Goal: Task Accomplishment & Management: Manage account settings

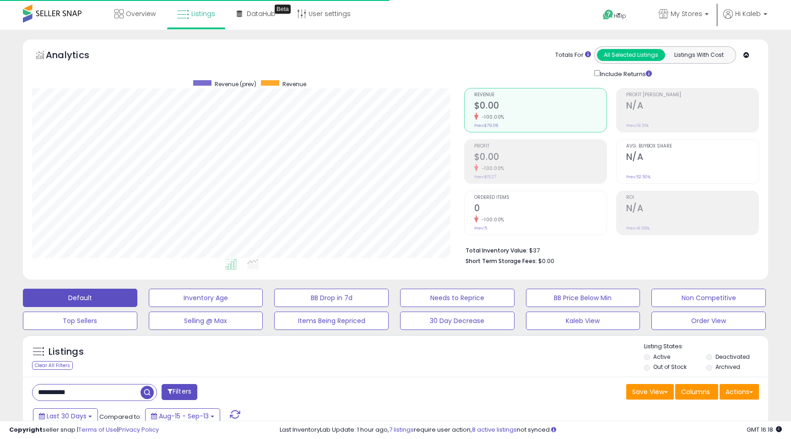
scroll to position [188, 432]
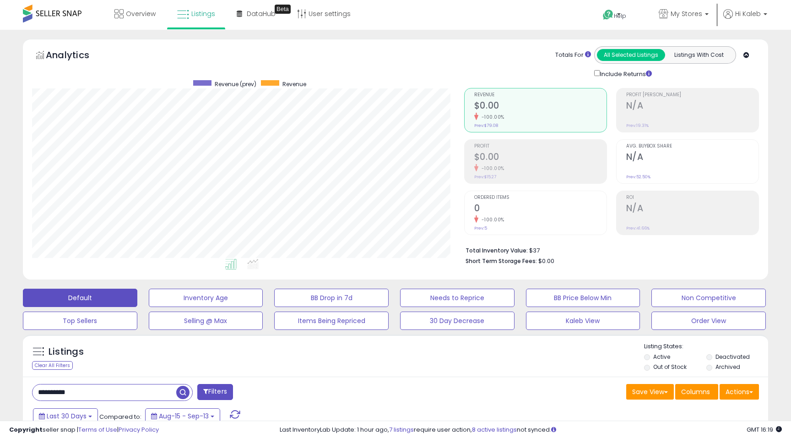
click at [92, 391] on input "**********" at bounding box center [105, 392] width 144 height 16
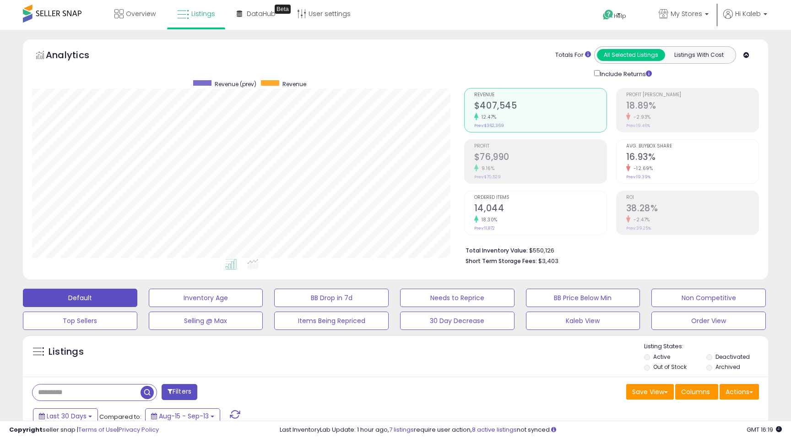
click at [547, 215] on div "18.30%" at bounding box center [540, 219] width 132 height 9
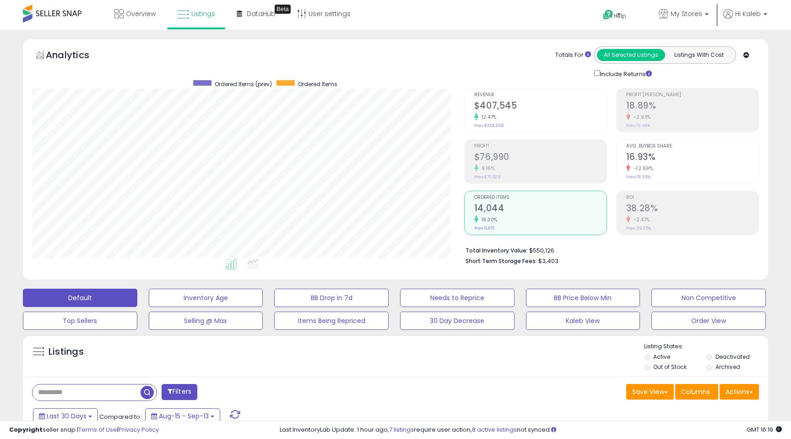
click at [498, 92] on span "Revenue" at bounding box center [540, 94] width 132 height 5
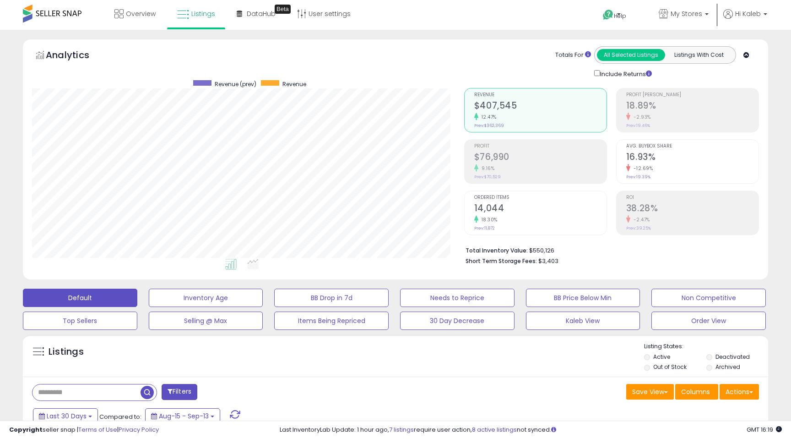
click at [503, 171] on div "9.16%" at bounding box center [540, 168] width 132 height 9
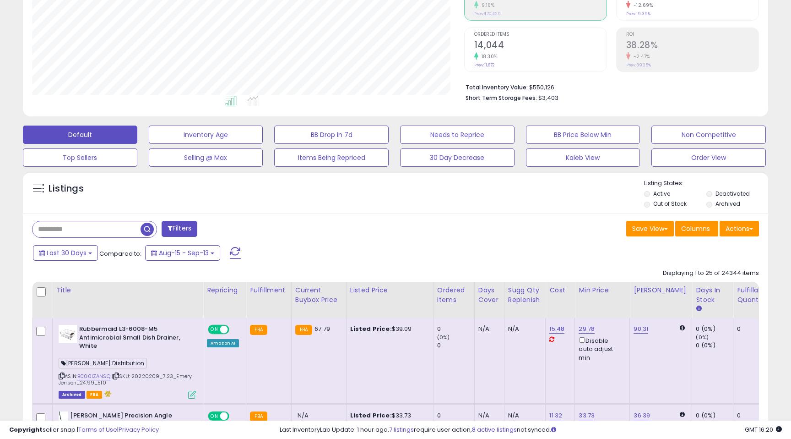
scroll to position [166, 0]
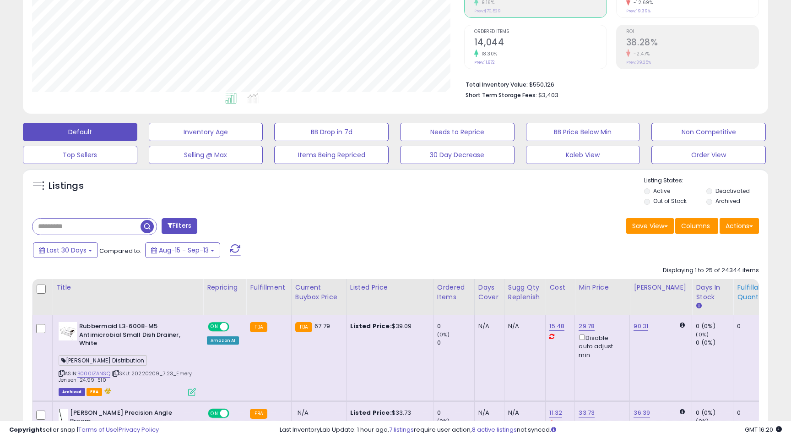
click at [737, 294] on div "Fulfillable Quantity" at bounding box center [753, 291] width 32 height 19
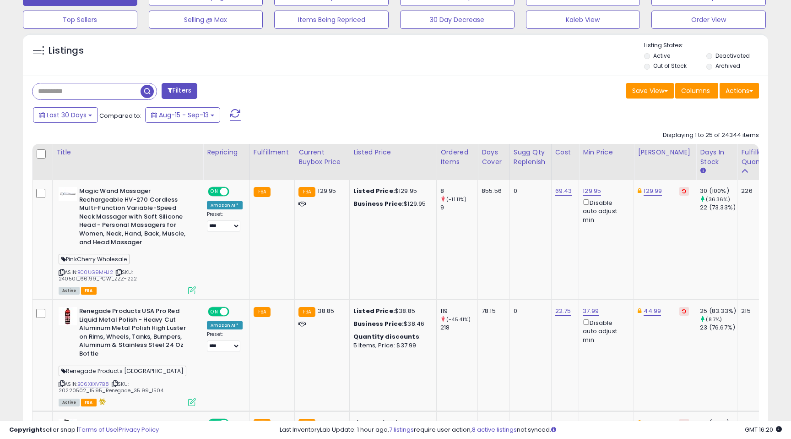
scroll to position [309, 0]
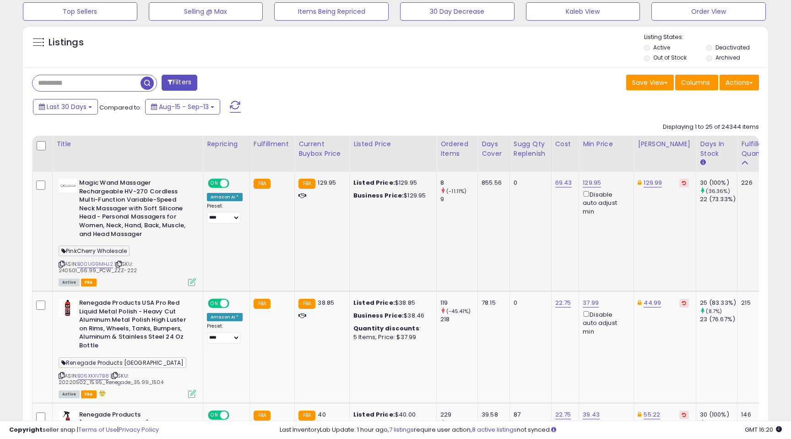
click at [194, 281] on icon at bounding box center [192, 282] width 8 height 8
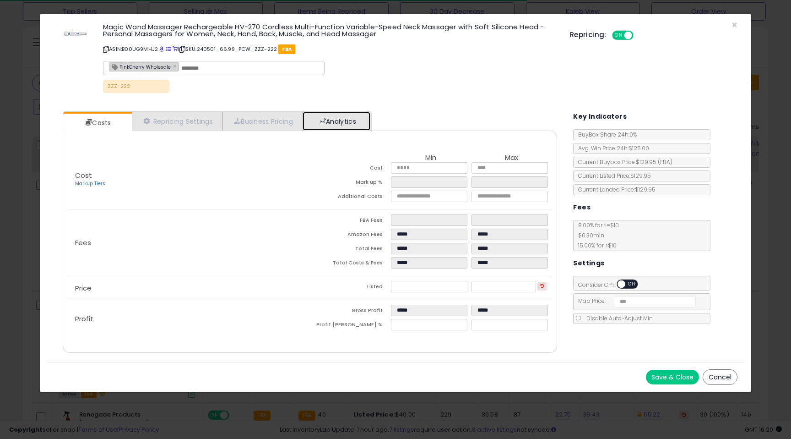
click at [340, 115] on link "Analytics" at bounding box center [337, 121] width 68 height 19
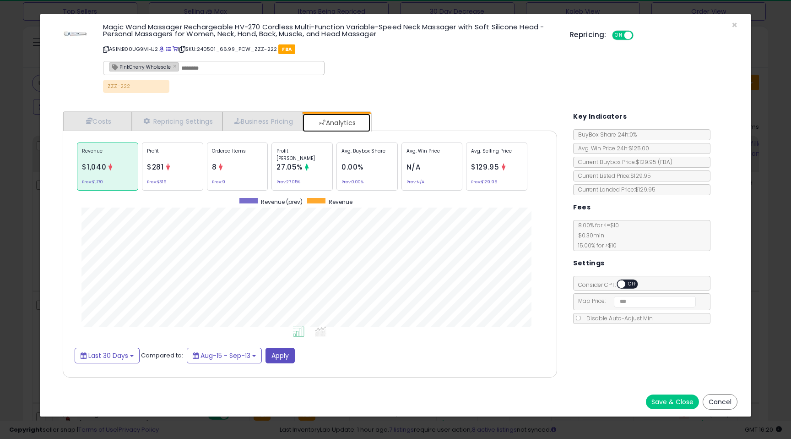
scroll to position [282, 513]
click at [733, 25] on span "×" at bounding box center [735, 24] width 6 height 13
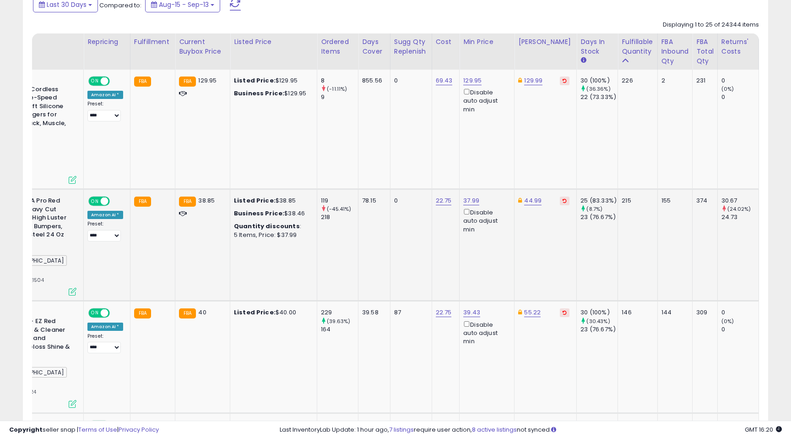
scroll to position [0, 0]
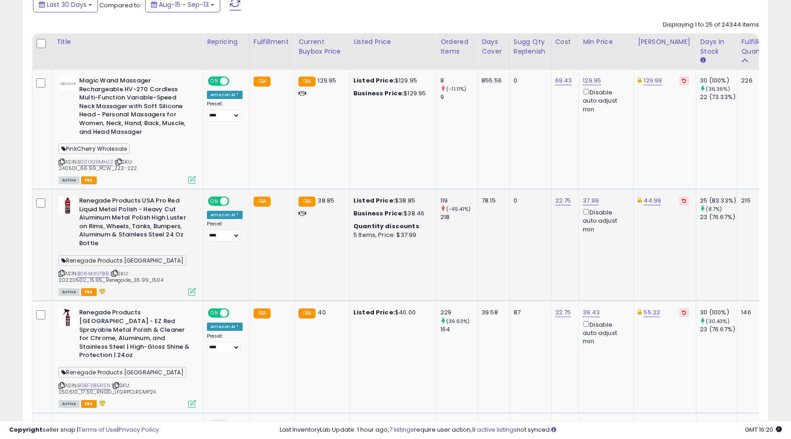
click at [190, 291] on icon at bounding box center [192, 292] width 8 height 8
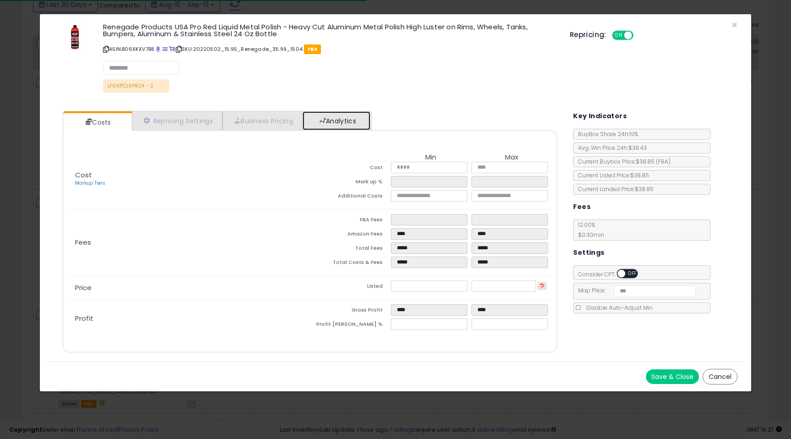
click at [344, 116] on link "Analytics" at bounding box center [337, 120] width 68 height 19
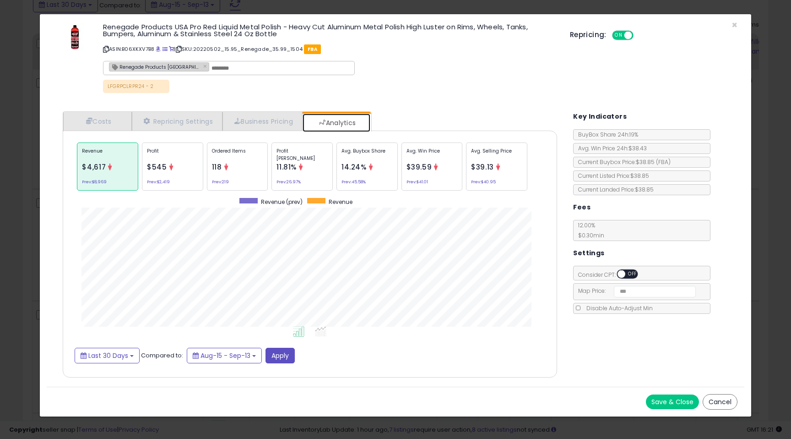
scroll to position [282, 513]
click at [299, 168] on icon at bounding box center [301, 166] width 7 height 7
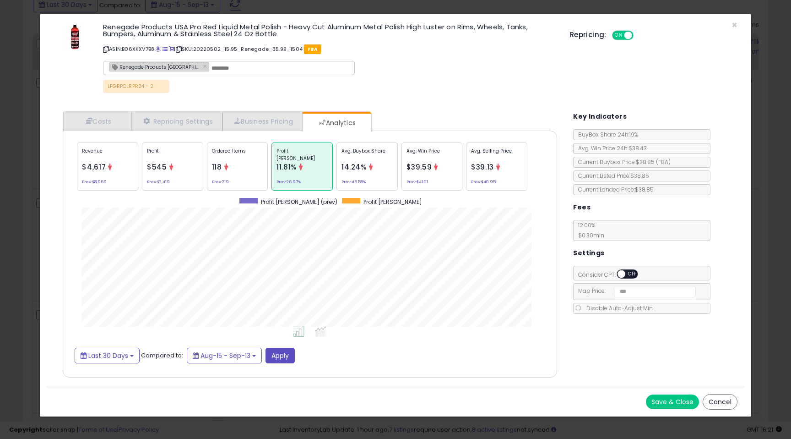
click at [342, 167] on span "14.24%" at bounding box center [354, 167] width 25 height 10
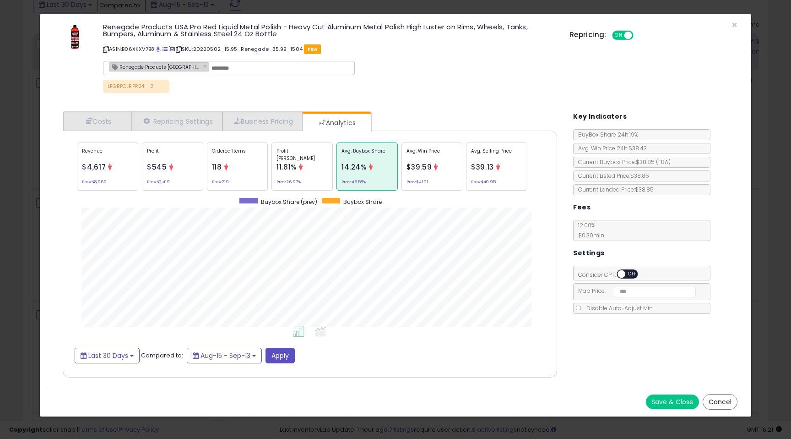
click at [731, 24] on div "Renegade Products USA Pro Red Liquid Metal Polish - Heavy Cut Aluminum Metal Po…" at bounding box center [395, 59] width 697 height 76
click at [734, 24] on span "×" at bounding box center [735, 24] width 6 height 13
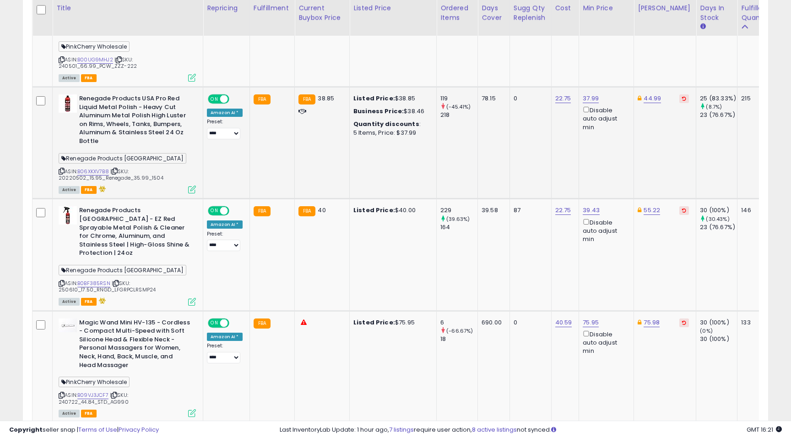
scroll to position [0, 0]
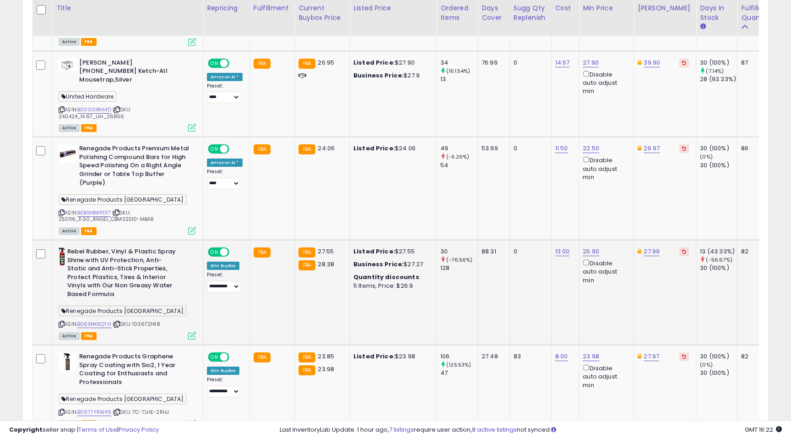
click at [71, 305] on span "Renegade Products [GEOGRAPHIC_DATA]" at bounding box center [123, 310] width 128 height 11
copy span "Renegade Products [GEOGRAPHIC_DATA]"
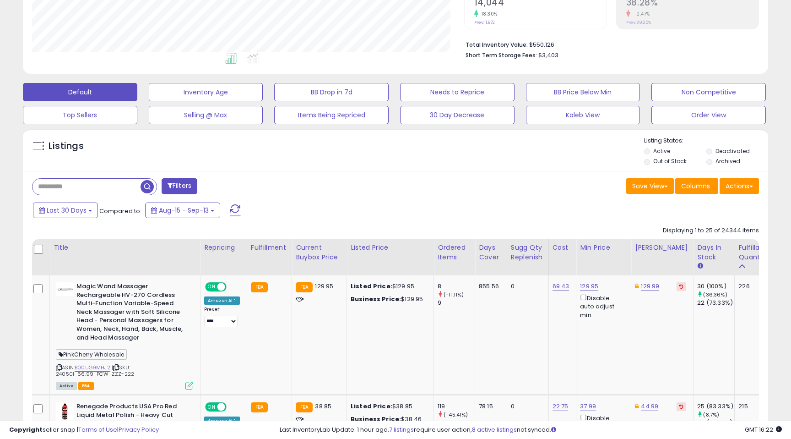
click at [180, 186] on button "Filters" at bounding box center [180, 186] width 36 height 16
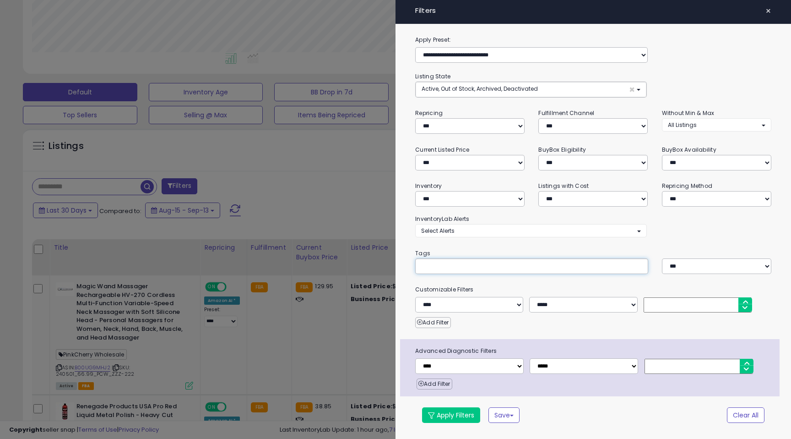
click at [444, 272] on div at bounding box center [531, 266] width 233 height 16
paste input "**********"
type input "**********"
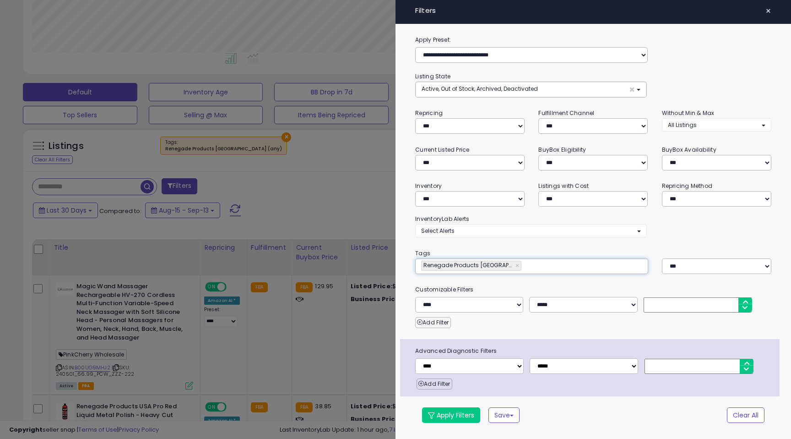
click at [509, 242] on div "**********" at bounding box center [594, 234] width 396 height 398
click at [438, 414] on button "Apply Filters" at bounding box center [451, 415] width 58 height 16
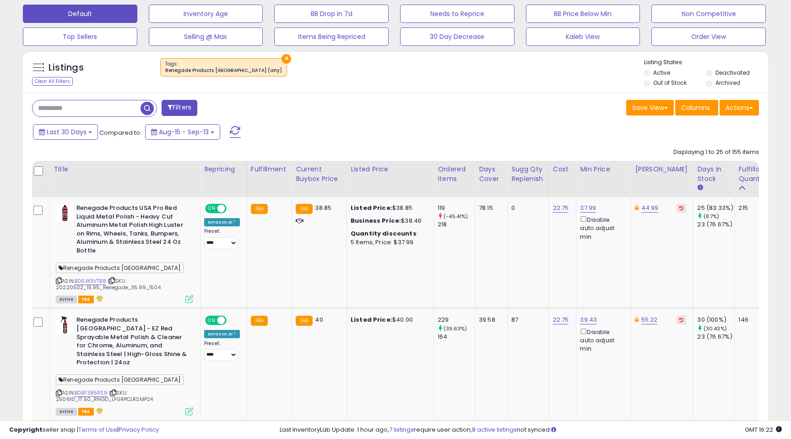
scroll to position [0, 129]
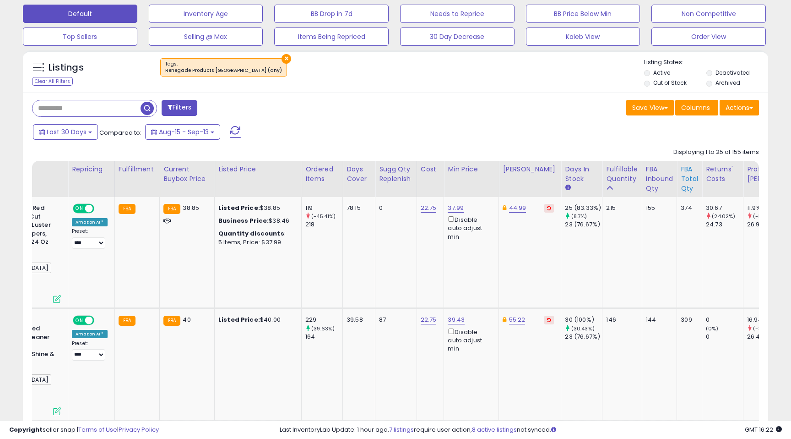
click at [681, 177] on div "FBA Total Qty" at bounding box center [689, 178] width 17 height 29
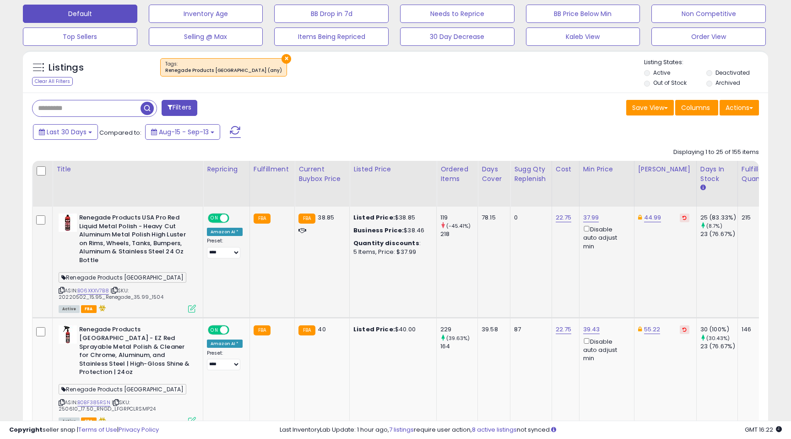
click at [195, 309] on icon at bounding box center [192, 308] width 8 height 8
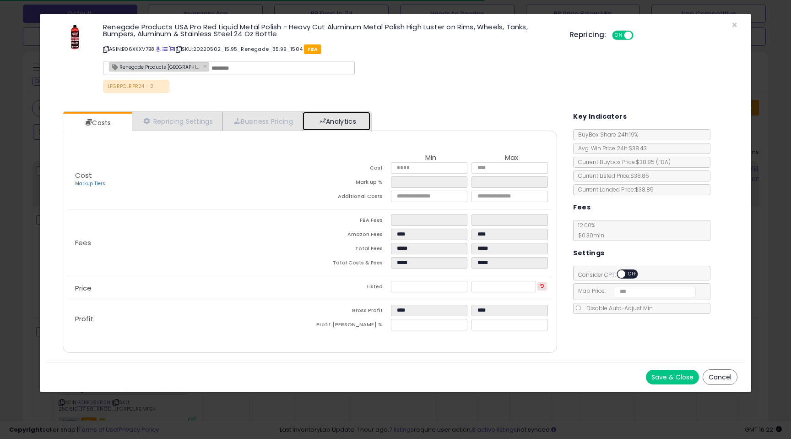
click at [347, 128] on link "Analytics" at bounding box center [337, 121] width 68 height 19
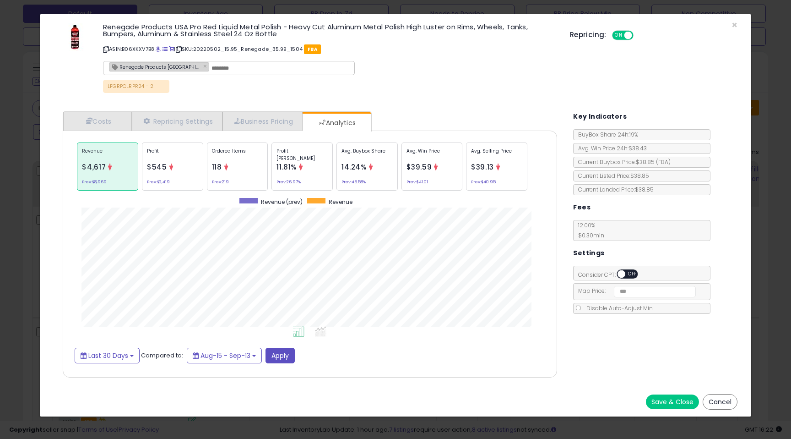
click at [375, 171] on div "Avg. Buybox Share 14.24% Prev: 45.58%" at bounding box center [366, 166] width 61 height 48
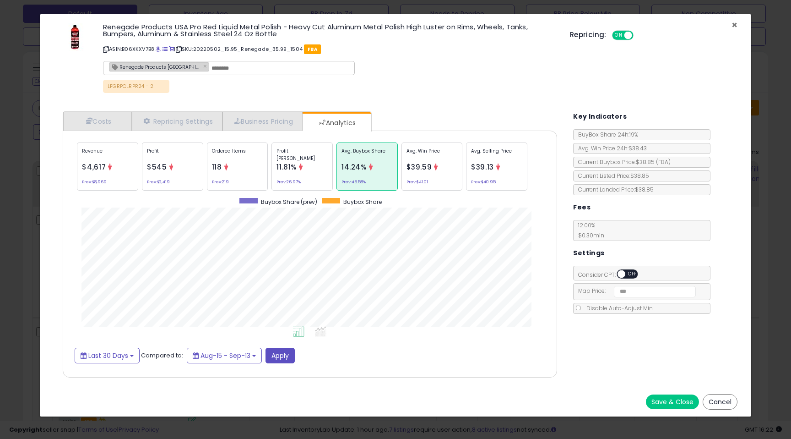
click at [735, 26] on span "×" at bounding box center [735, 24] width 6 height 13
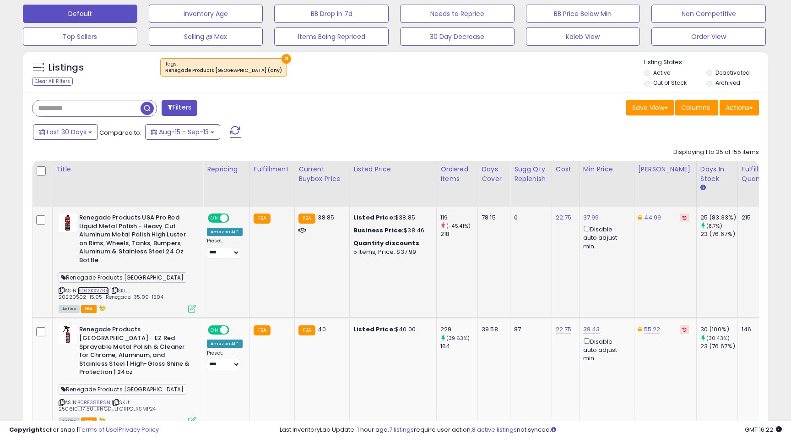
click at [101, 289] on link "B06XKXV7B8" at bounding box center [93, 291] width 32 height 8
click at [192, 309] on icon at bounding box center [192, 308] width 8 height 8
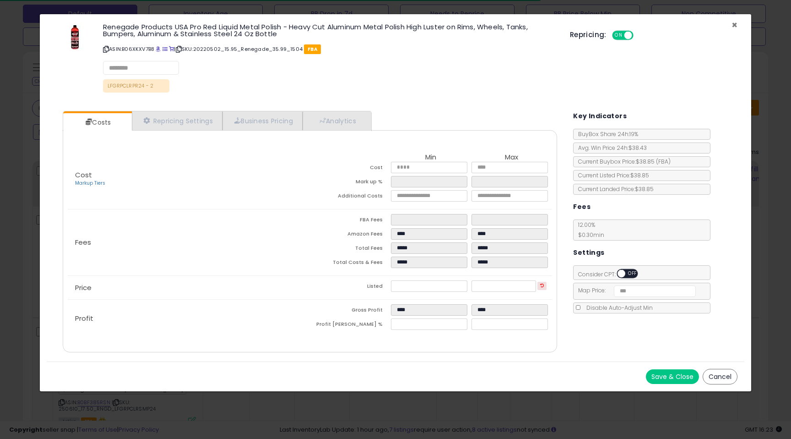
click at [734, 23] on span "×" at bounding box center [735, 24] width 6 height 13
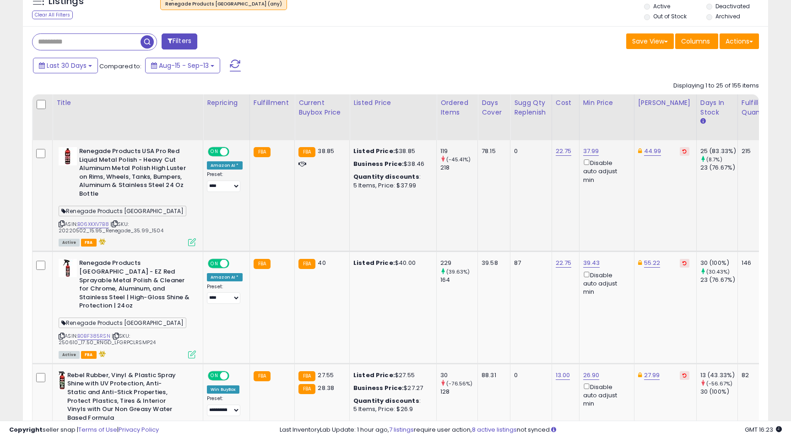
scroll to position [352, 0]
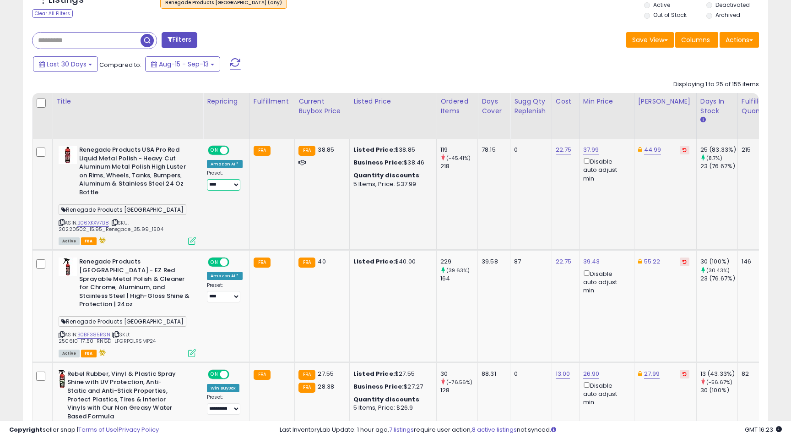
click at [230, 189] on select "**********" at bounding box center [223, 184] width 33 height 11
select select "**********"
click at [207, 179] on select "**********" at bounding box center [223, 184] width 33 height 11
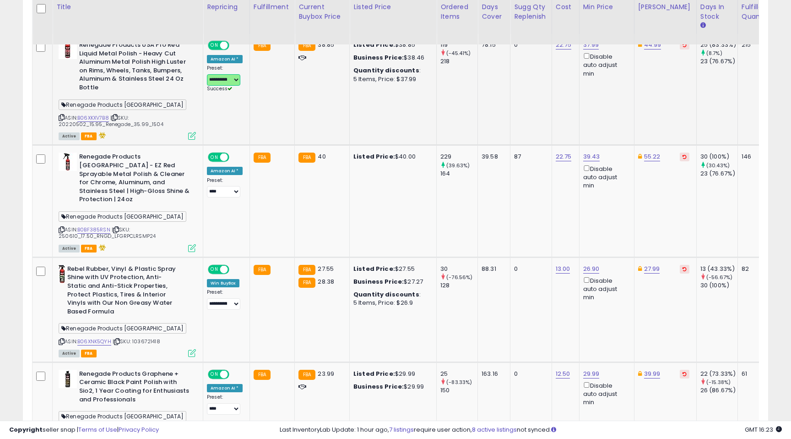
scroll to position [457, 0]
click at [193, 244] on icon at bounding box center [192, 248] width 8 height 8
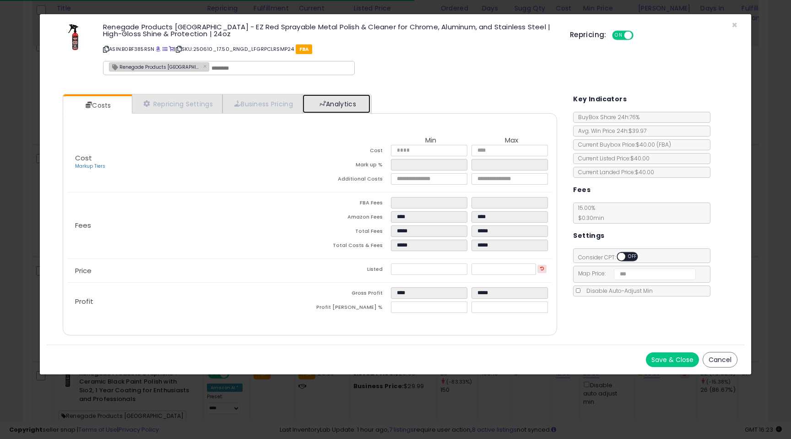
click at [356, 105] on link "Analytics" at bounding box center [337, 103] width 68 height 19
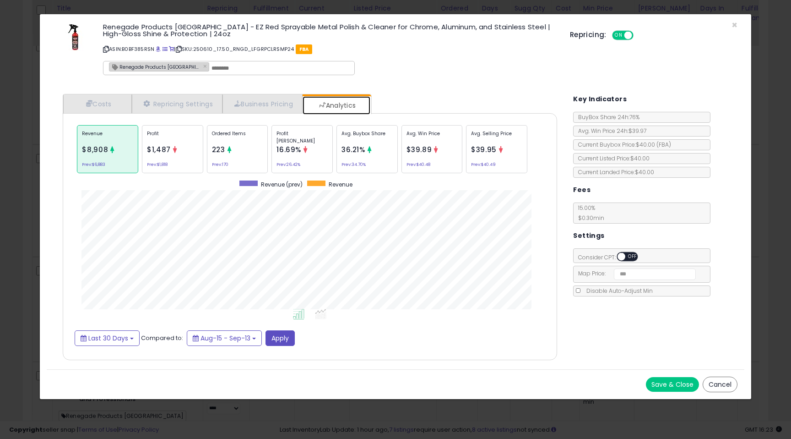
scroll to position [282, 513]
click at [403, 147] on div "Avg. Win Price $39.89 Prev: $40.48" at bounding box center [431, 149] width 61 height 48
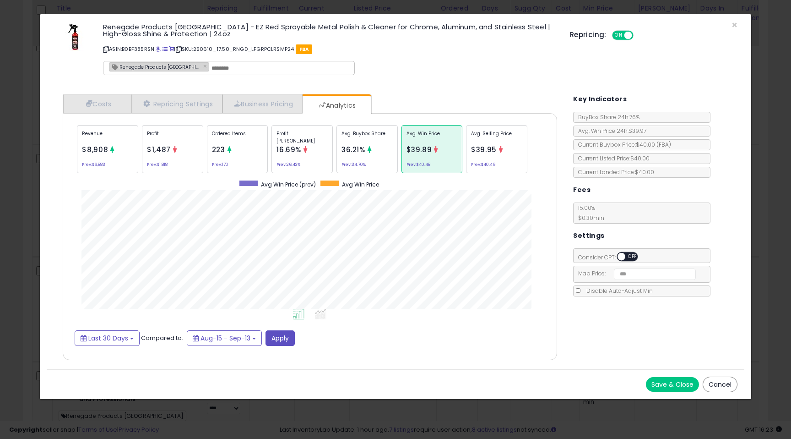
click at [397, 148] on div "Avg. Buybox Share 36.21% Prev: 34.70%" at bounding box center [366, 149] width 61 height 48
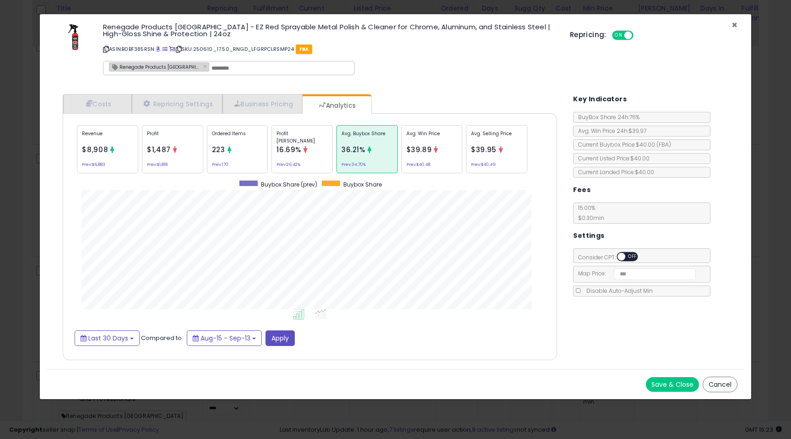
click at [733, 24] on span "×" at bounding box center [735, 24] width 6 height 13
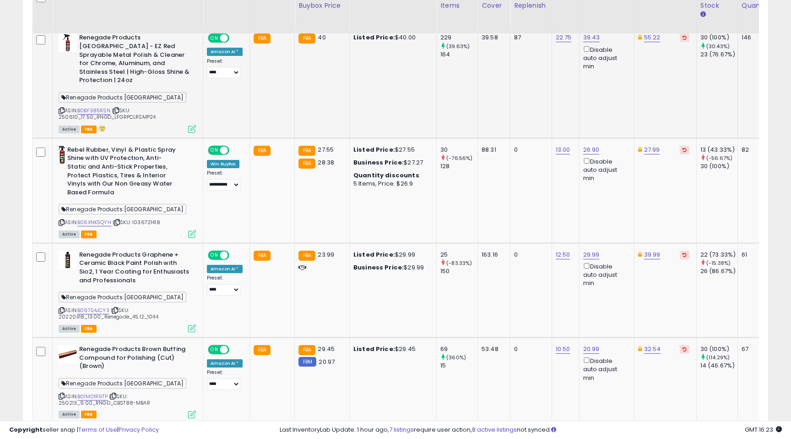
scroll to position [580, 0]
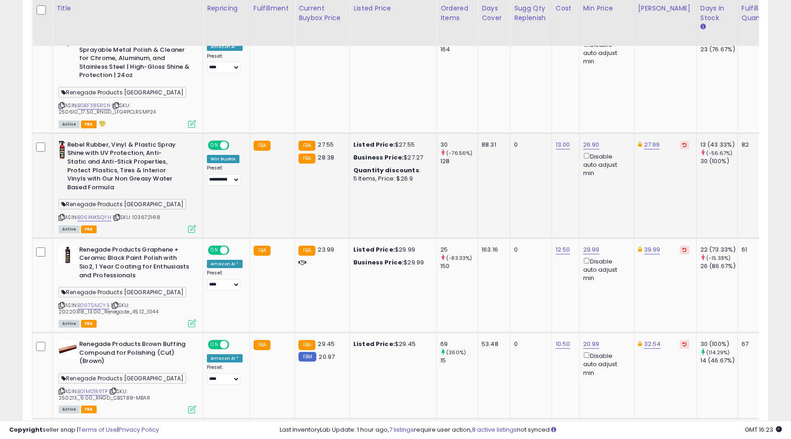
click at [192, 225] on icon at bounding box center [192, 229] width 8 height 8
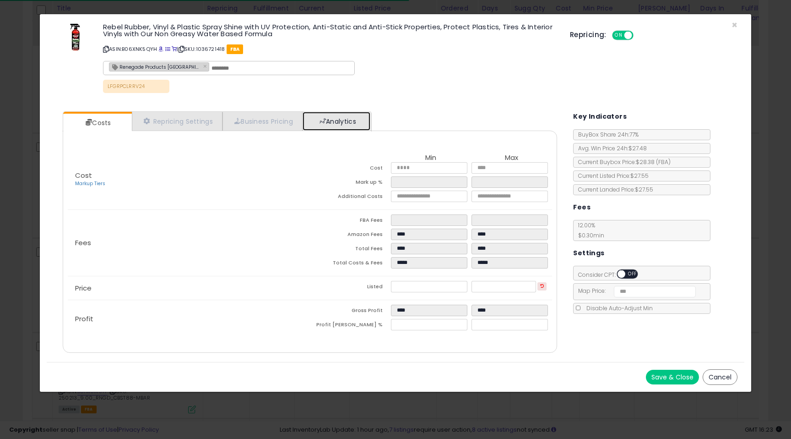
click at [342, 113] on link "Analytics" at bounding box center [337, 121] width 68 height 19
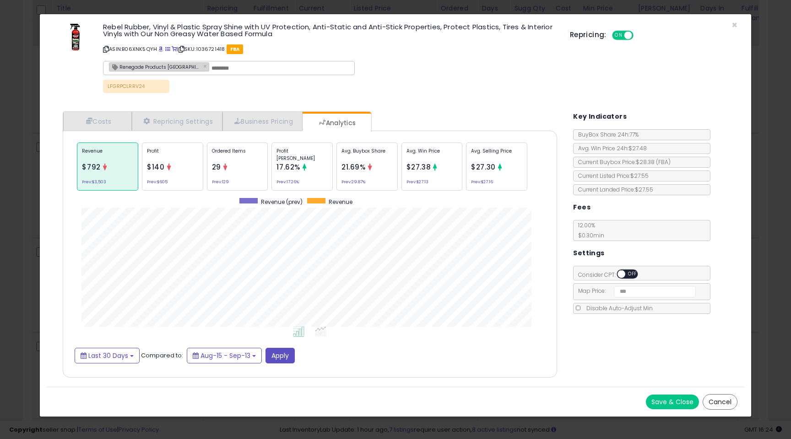
click at [372, 163] on div "Avg. Buybox Share 21.69% Prev: 29.87%" at bounding box center [366, 166] width 61 height 48
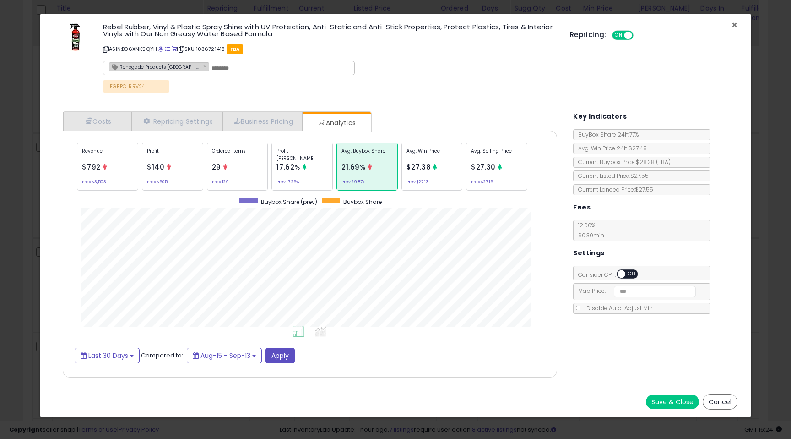
click at [732, 26] on span "×" at bounding box center [735, 24] width 6 height 13
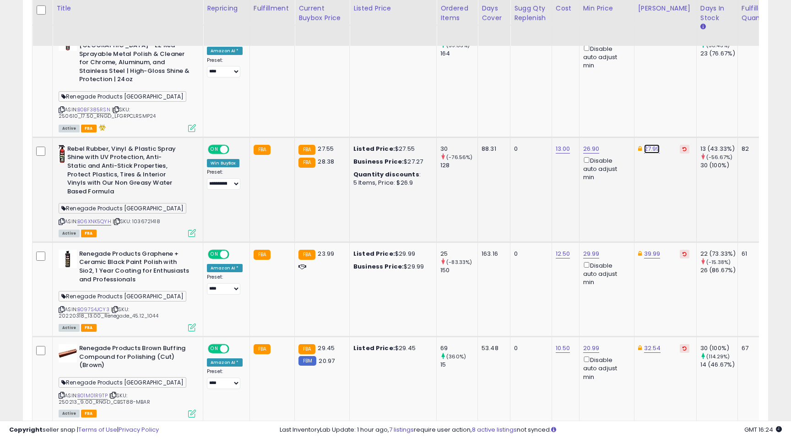
click at [650, 144] on link "27.99" at bounding box center [652, 148] width 16 height 9
drag, startPoint x: 596, startPoint y: 107, endPoint x: 636, endPoint y: 107, distance: 40.3
click at [636, 107] on input "*****" at bounding box center [627, 110] width 81 height 16
type input "*****"
click button "submit" at bounding box center [680, 109] width 16 height 14
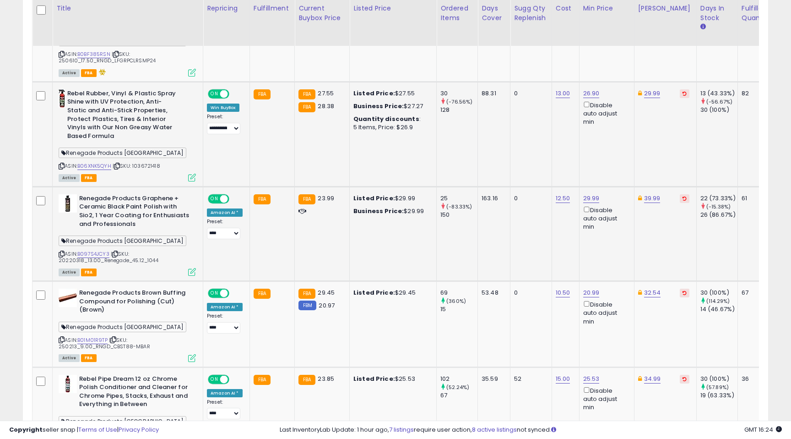
click at [192, 268] on icon at bounding box center [192, 272] width 8 height 8
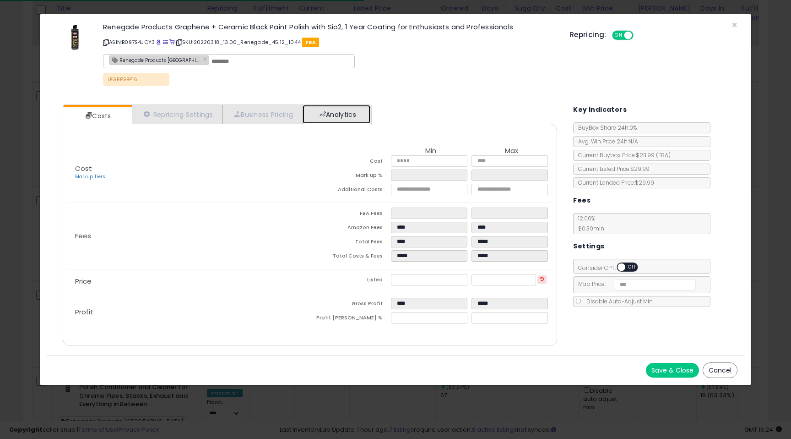
click at [349, 112] on link "Analytics" at bounding box center [337, 114] width 68 height 19
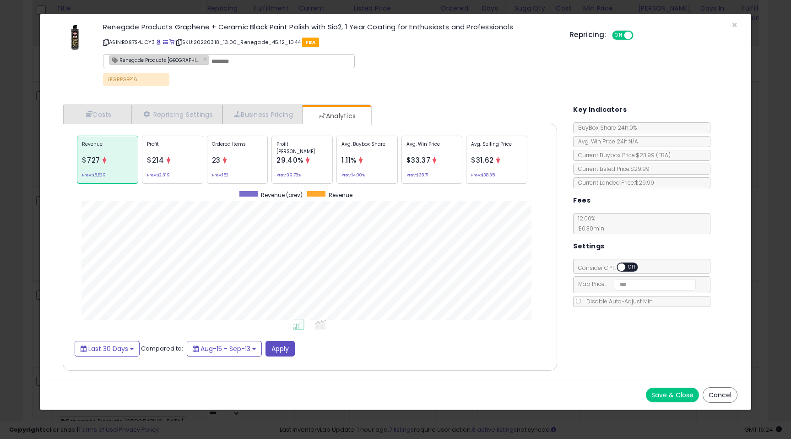
click at [367, 156] on div "Avg. Buybox Share 1.11% Prev: 14.00%" at bounding box center [366, 160] width 61 height 48
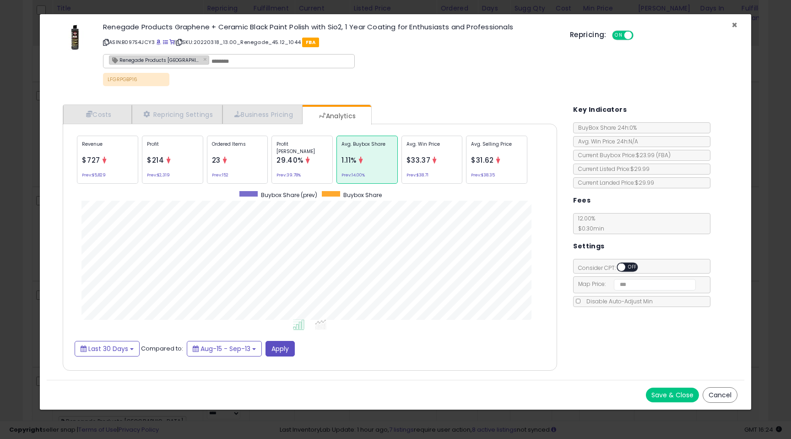
click at [733, 24] on span "×" at bounding box center [735, 24] width 6 height 13
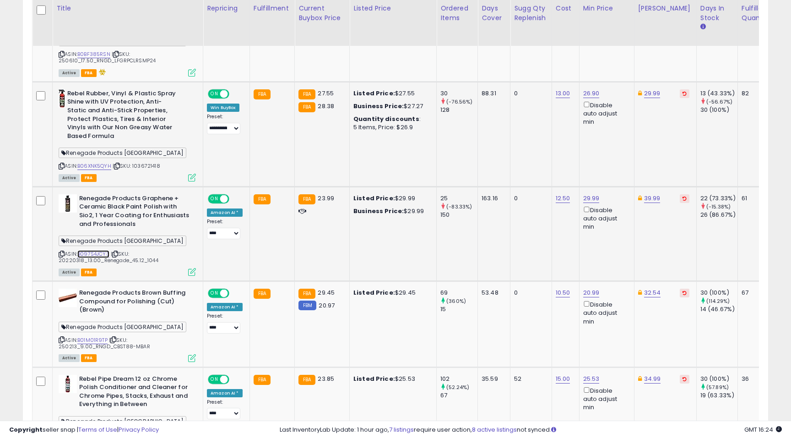
click at [104, 250] on link "B097S4JCY3" at bounding box center [93, 254] width 32 height 8
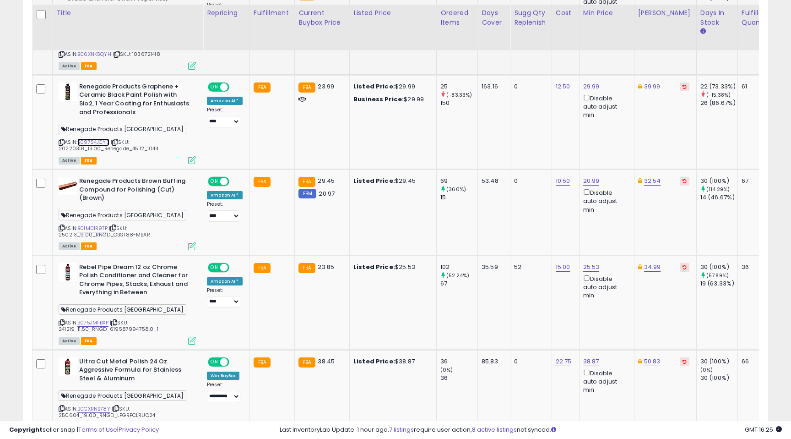
scroll to position [749, 0]
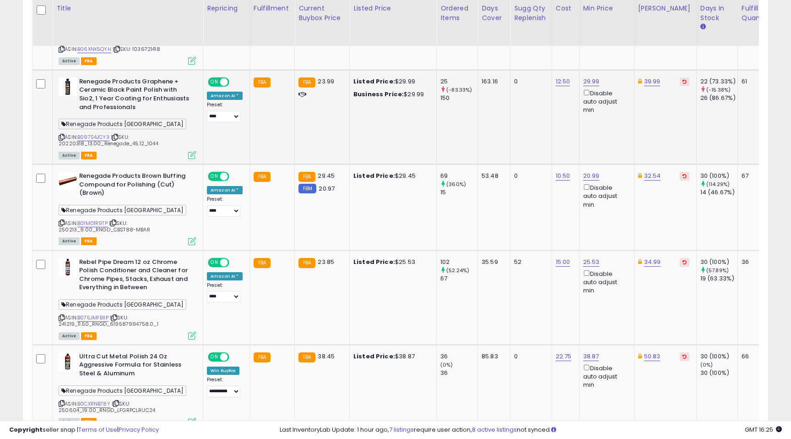
click at [190, 151] on icon at bounding box center [192, 155] width 8 height 8
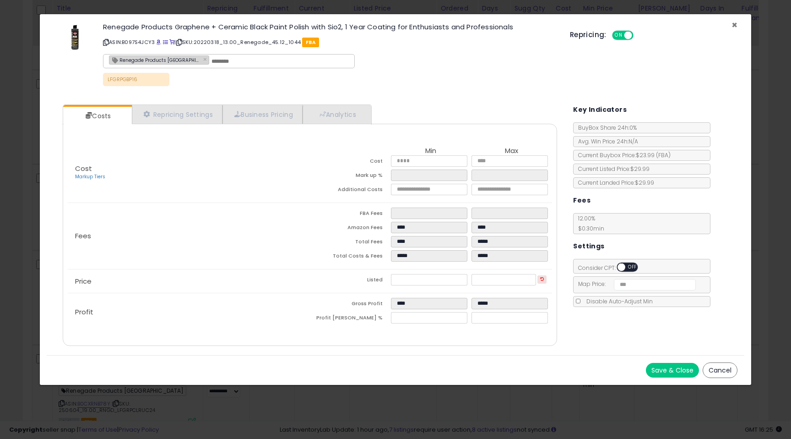
click at [734, 23] on span "×" at bounding box center [735, 24] width 6 height 13
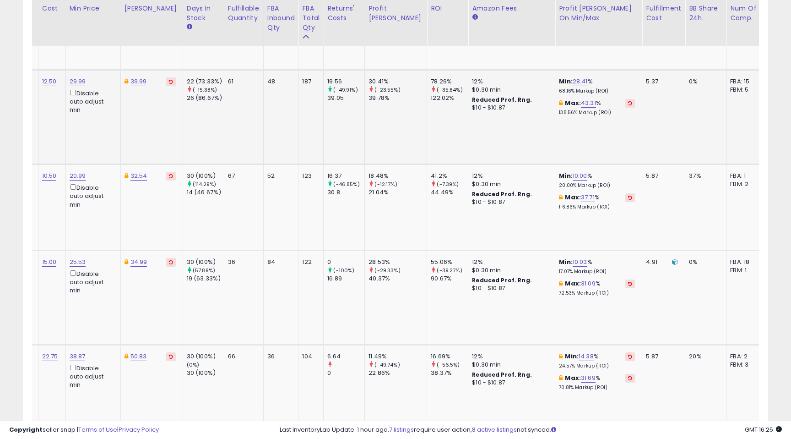
scroll to position [0, 545]
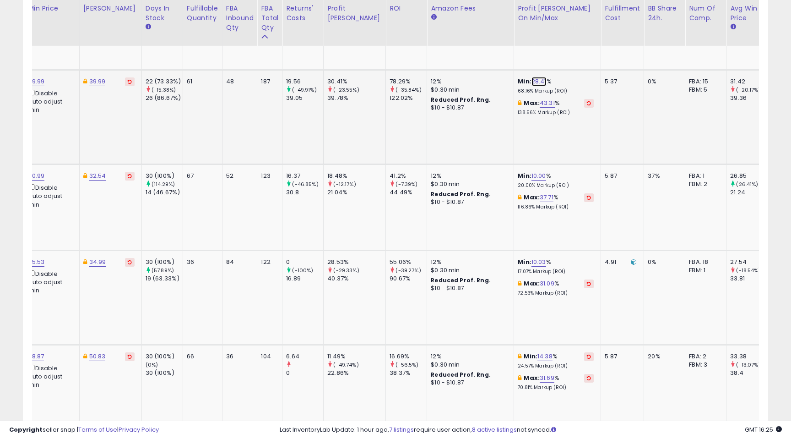
click at [532, 77] on link "28.41" at bounding box center [539, 81] width 15 height 9
drag, startPoint x: 475, startPoint y: 42, endPoint x: 439, endPoint y: 42, distance: 35.7
click at [439, 42] on div "***** This will override store markup" at bounding box center [505, 46] width 132 height 33
type input "**"
click button "submit" at bounding box center [539, 41] width 16 height 14
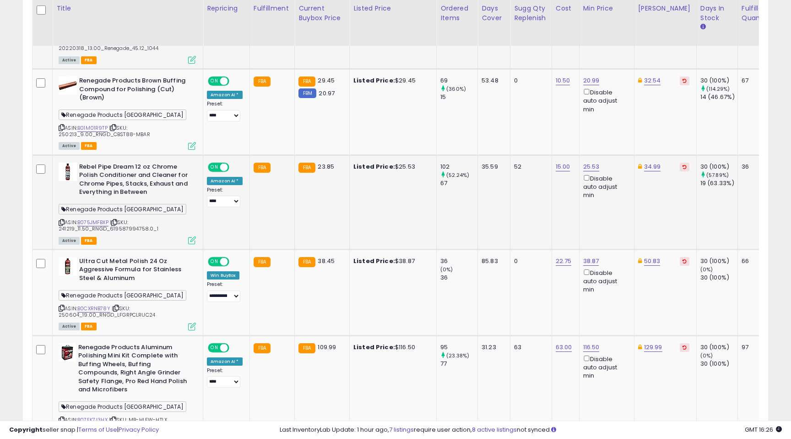
click at [191, 236] on icon at bounding box center [192, 240] width 8 height 8
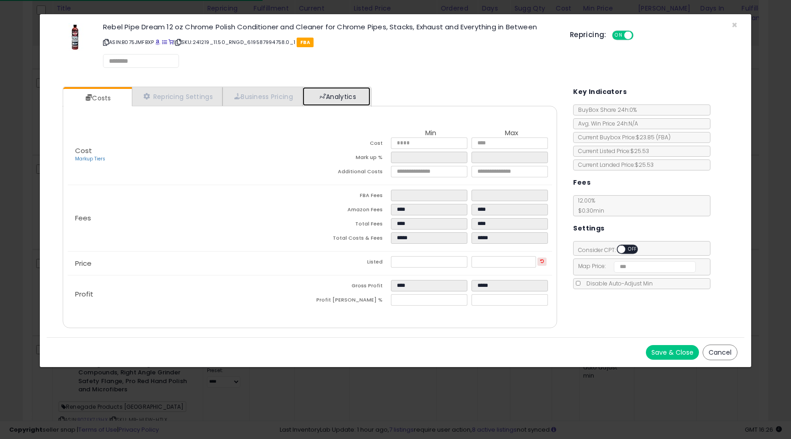
click at [342, 98] on link "Analytics" at bounding box center [337, 96] width 68 height 19
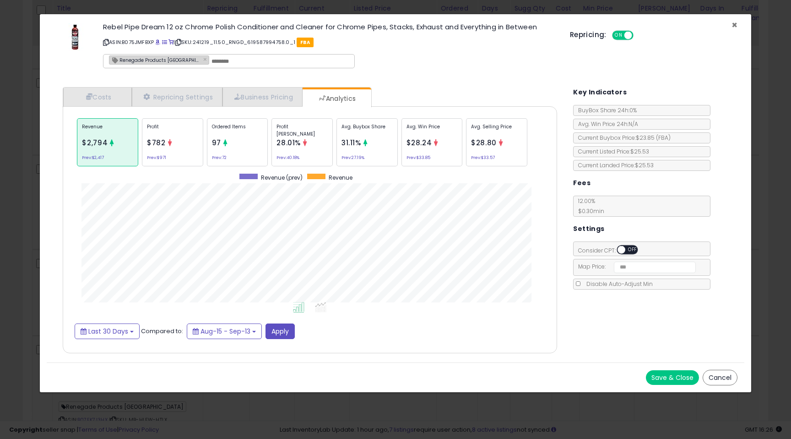
click at [733, 19] on span "×" at bounding box center [735, 24] width 6 height 13
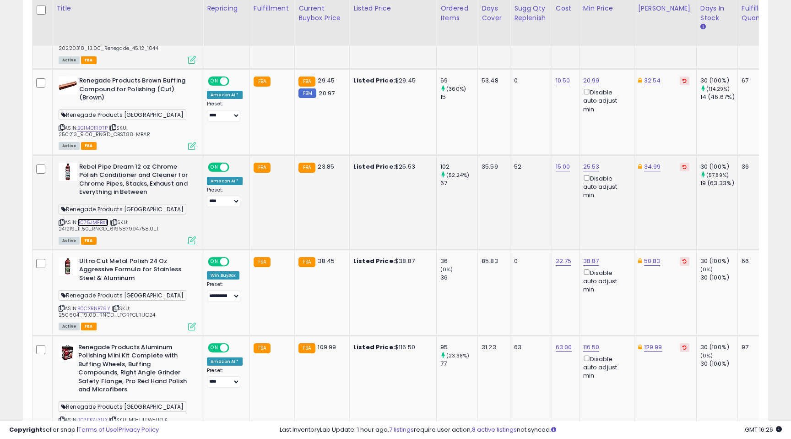
click at [102, 218] on link "B075JMFBXP" at bounding box center [92, 222] width 31 height 8
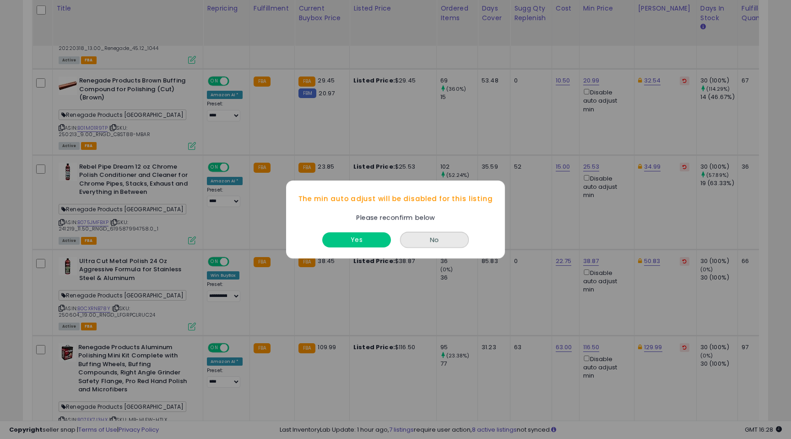
click at [409, 240] on button "No" at bounding box center [434, 240] width 69 height 16
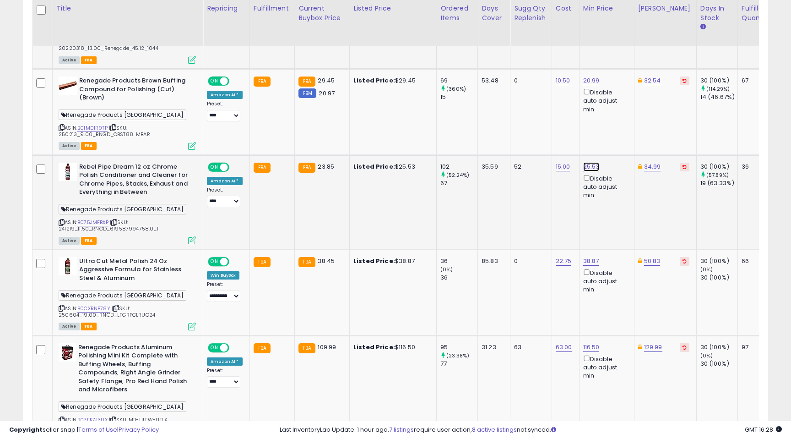
click at [586, 162] on link "25.53" at bounding box center [591, 166] width 16 height 9
drag, startPoint x: 537, startPoint y: 129, endPoint x: 580, endPoint y: 129, distance: 43.5
click at [579, 129] on input "*****" at bounding box center [566, 127] width 81 height 16
type input "*****"
click button "submit" at bounding box center [619, 126] width 16 height 14
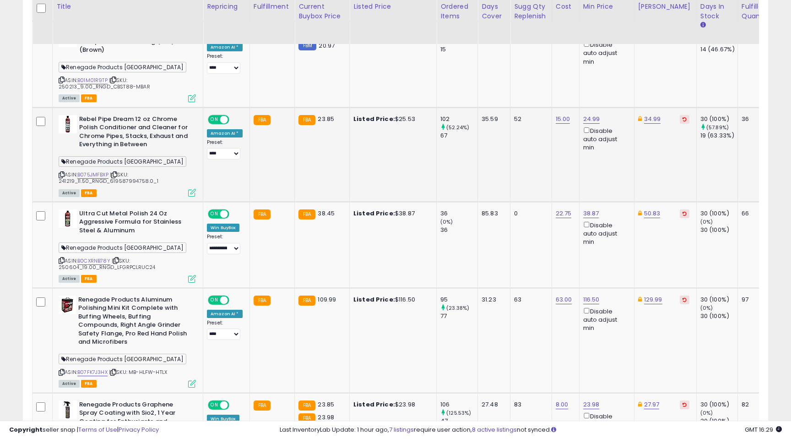
scroll to position [896, 0]
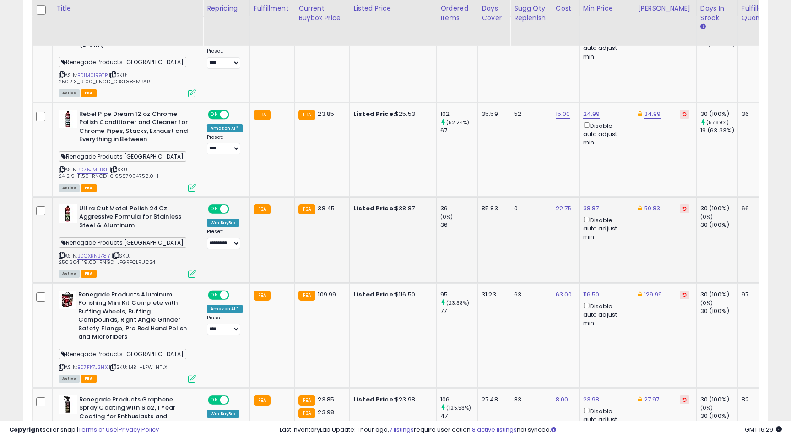
click at [191, 270] on icon at bounding box center [192, 274] width 8 height 8
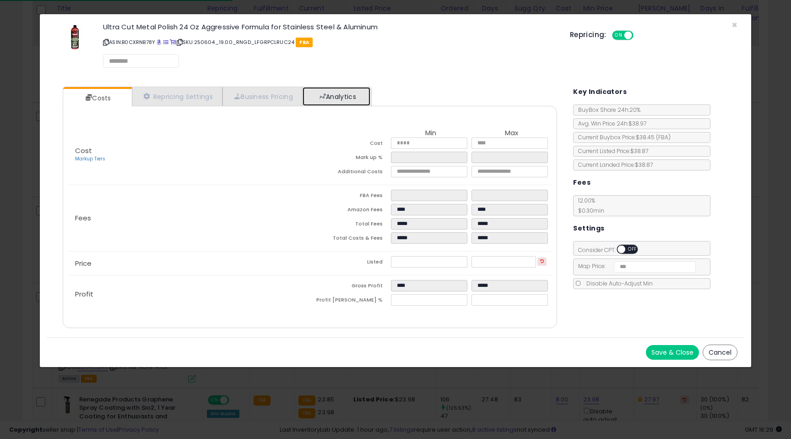
click at [346, 94] on link "Analytics" at bounding box center [337, 96] width 68 height 19
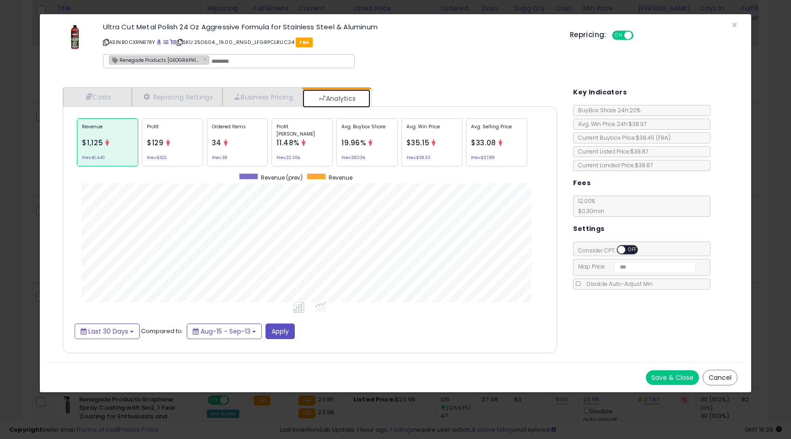
scroll to position [282, 513]
click at [736, 27] on span "×" at bounding box center [735, 24] width 6 height 13
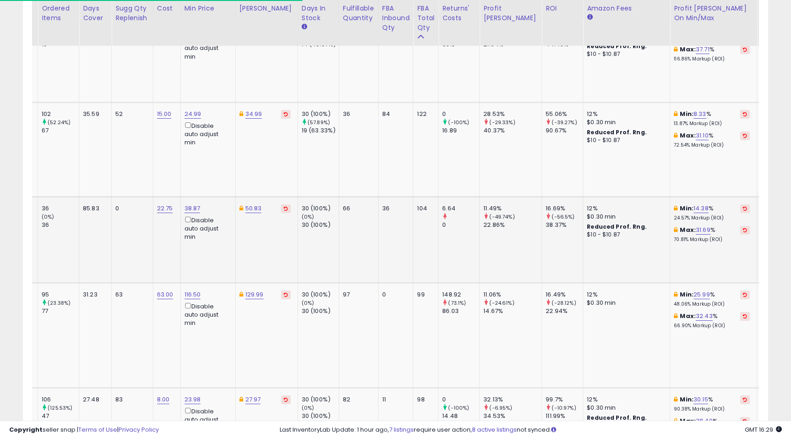
scroll to position [0, 437]
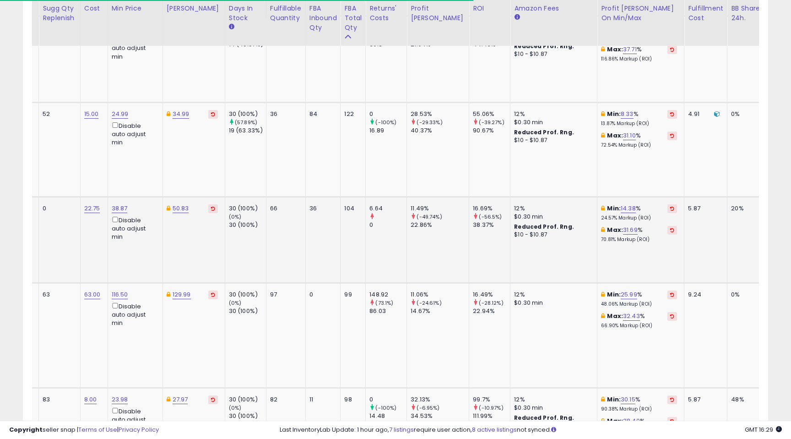
click at [670, 206] on icon at bounding box center [672, 208] width 4 height 5
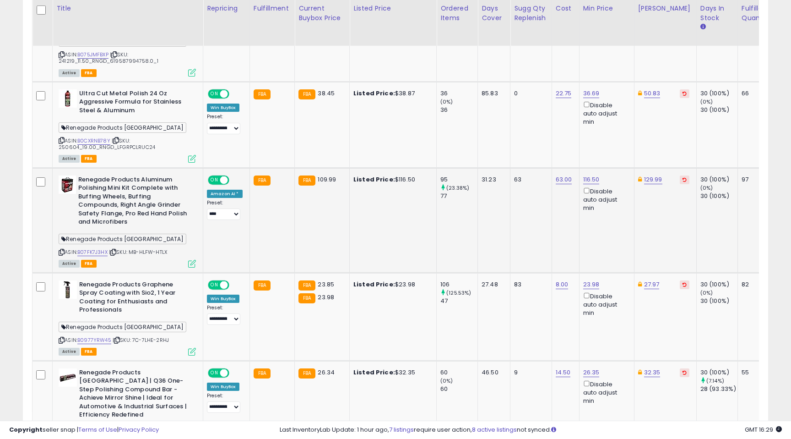
click at [190, 260] on icon at bounding box center [192, 264] width 8 height 8
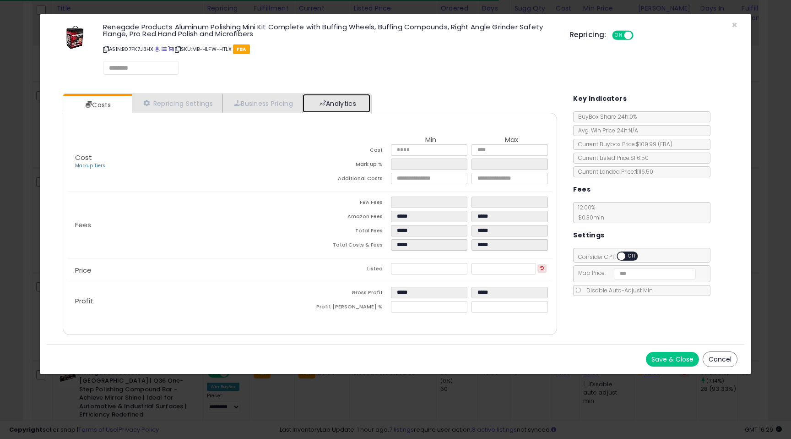
click at [333, 108] on link "Analytics" at bounding box center [337, 103] width 68 height 19
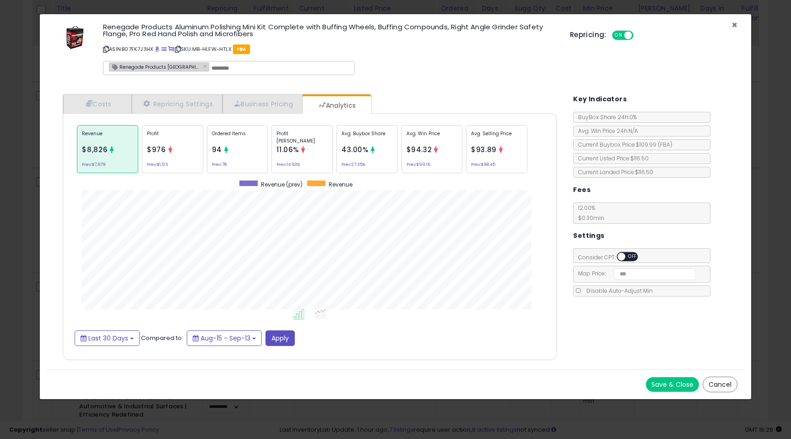
click at [735, 22] on span "×" at bounding box center [735, 24] width 6 height 13
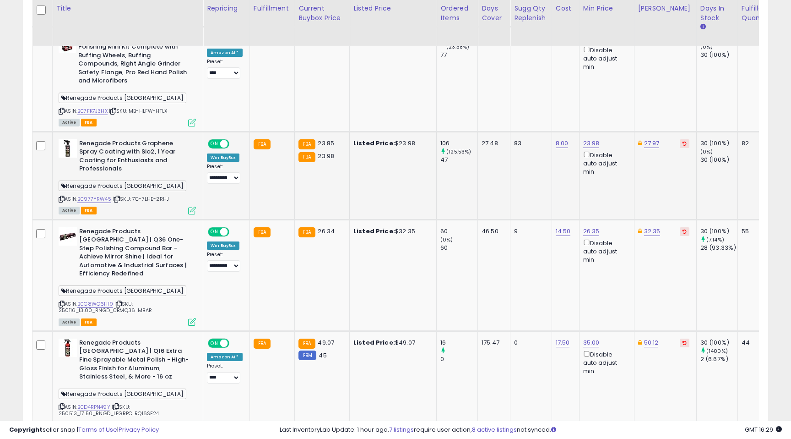
click at [188, 206] on div "Active FBA" at bounding box center [127, 209] width 137 height 6
click at [194, 206] on icon at bounding box center [192, 210] width 8 height 8
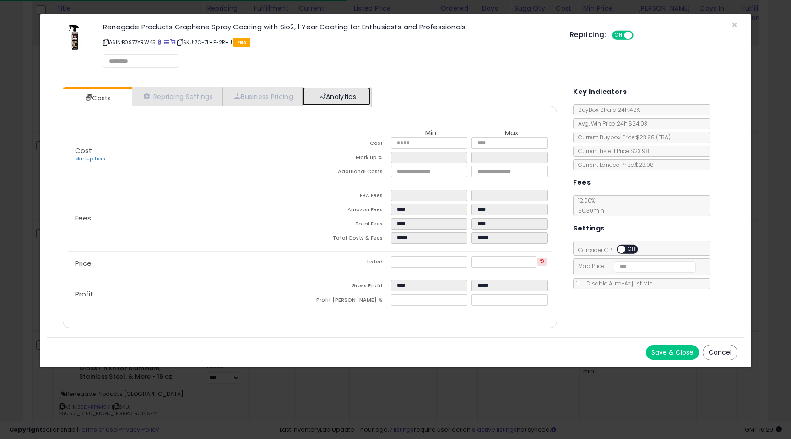
click at [347, 98] on link "Analytics" at bounding box center [337, 96] width 68 height 19
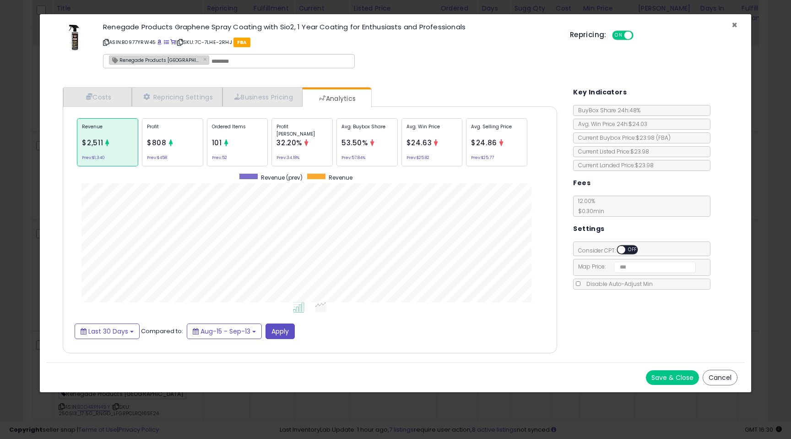
click at [736, 22] on span "×" at bounding box center [735, 24] width 6 height 13
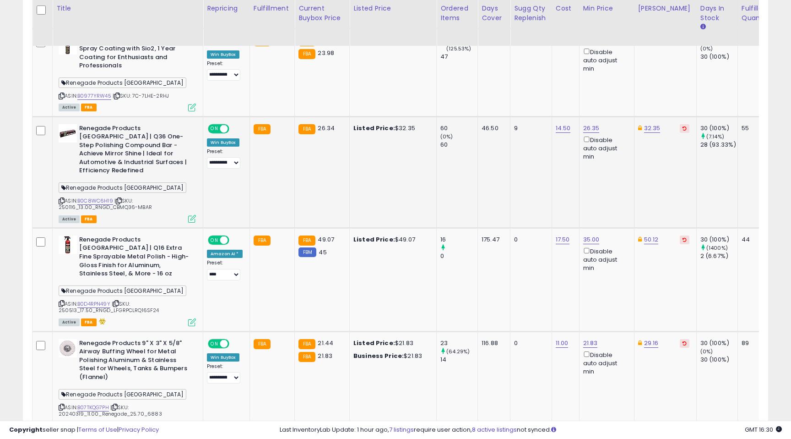
click at [192, 215] on icon at bounding box center [192, 219] width 8 height 8
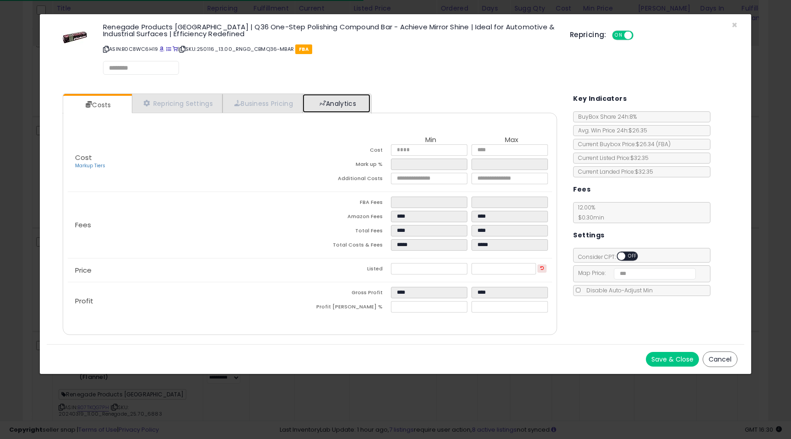
click at [326, 104] on span at bounding box center [323, 103] width 6 height 6
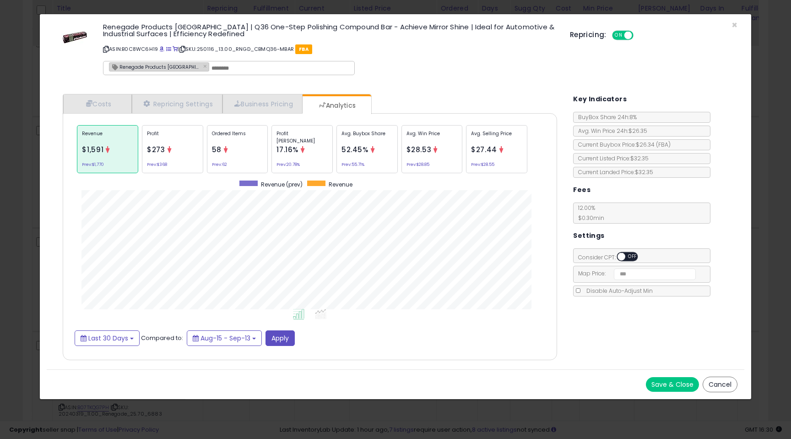
click at [733, 28] on div "Repricing: ON OFF" at bounding box center [654, 33] width 168 height 13
click at [733, 23] on span "×" at bounding box center [735, 24] width 6 height 13
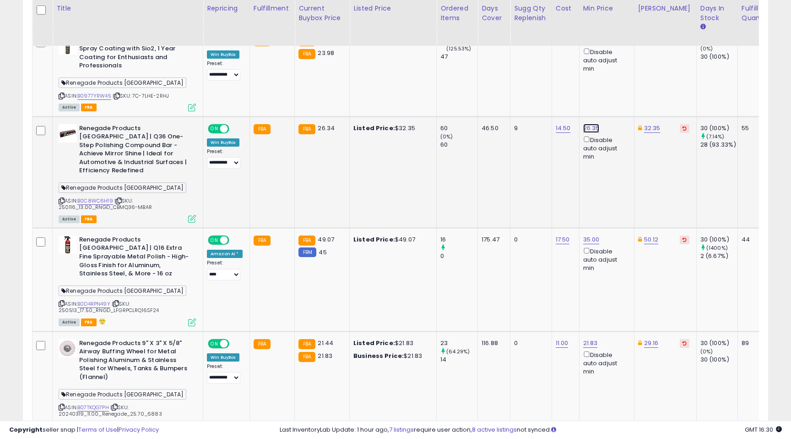
click at [592, 124] on link "26.35" at bounding box center [591, 128] width 16 height 9
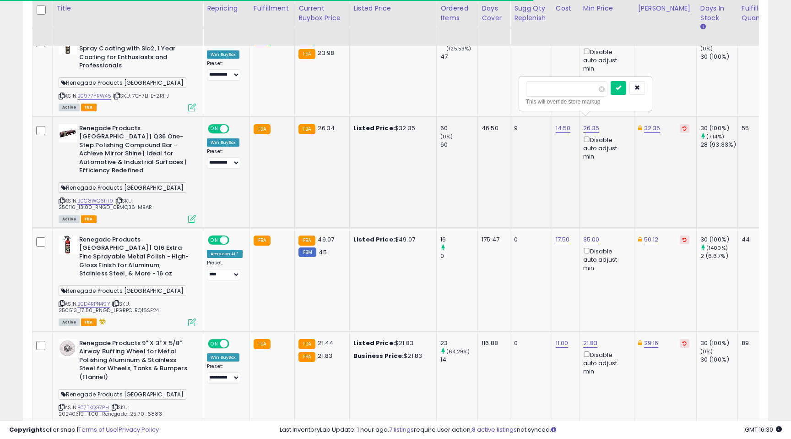
type input "**"
click button "submit" at bounding box center [619, 88] width 16 height 14
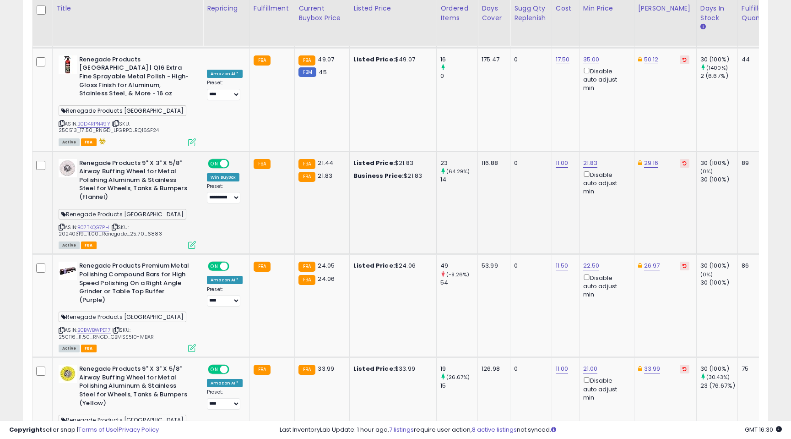
click at [192, 241] on icon at bounding box center [192, 245] width 8 height 8
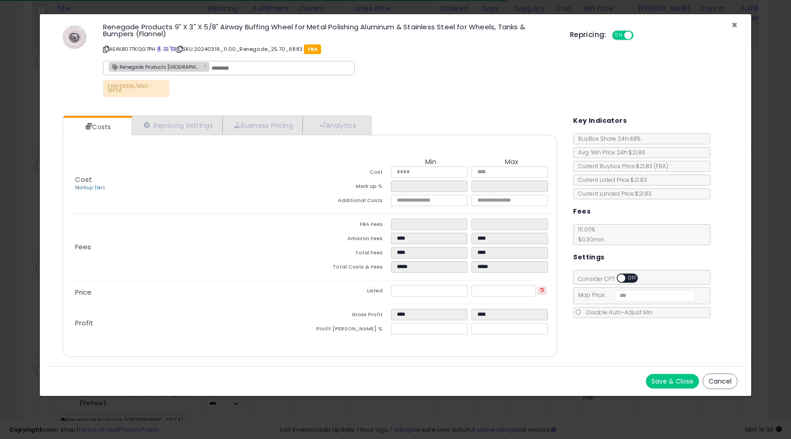
click at [733, 24] on span "×" at bounding box center [735, 24] width 6 height 13
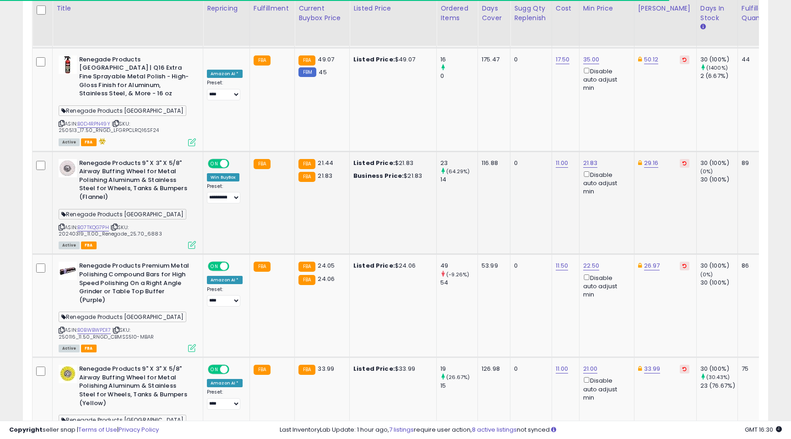
click at [191, 241] on icon at bounding box center [192, 245] width 8 height 8
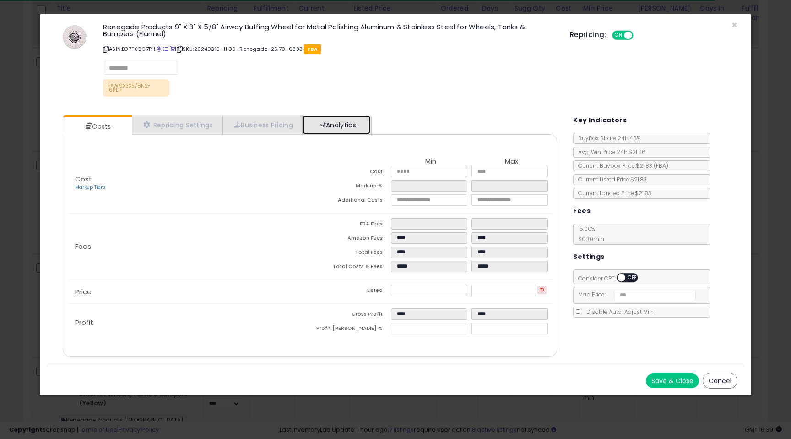
click at [354, 116] on link "Analytics" at bounding box center [337, 124] width 68 height 19
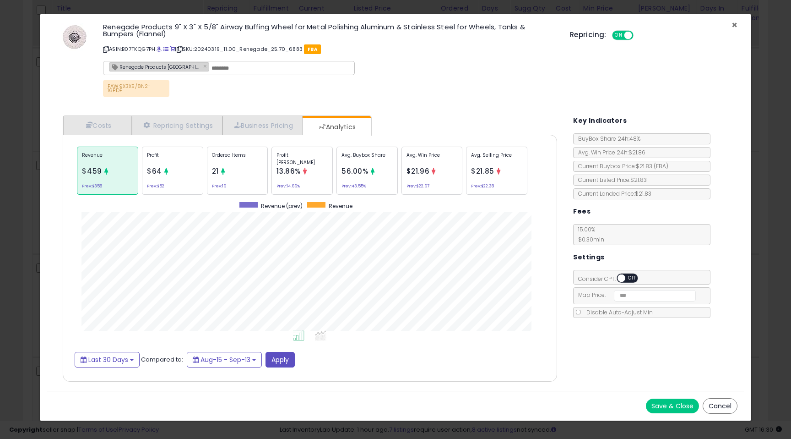
click at [734, 25] on span "×" at bounding box center [735, 24] width 6 height 13
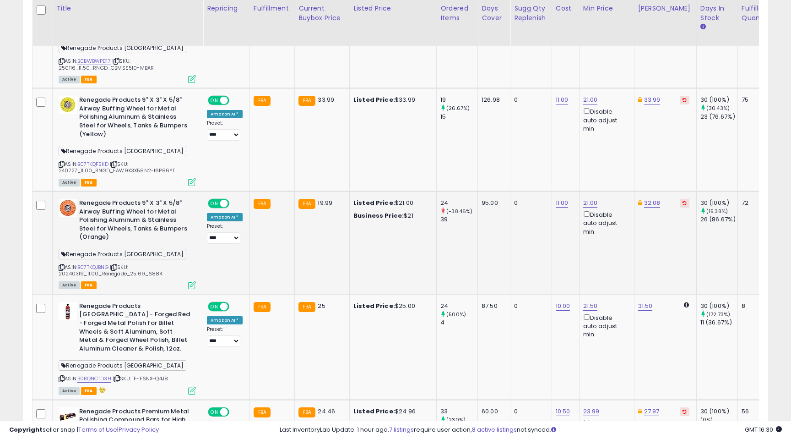
click at [192, 281] on icon at bounding box center [192, 285] width 8 height 8
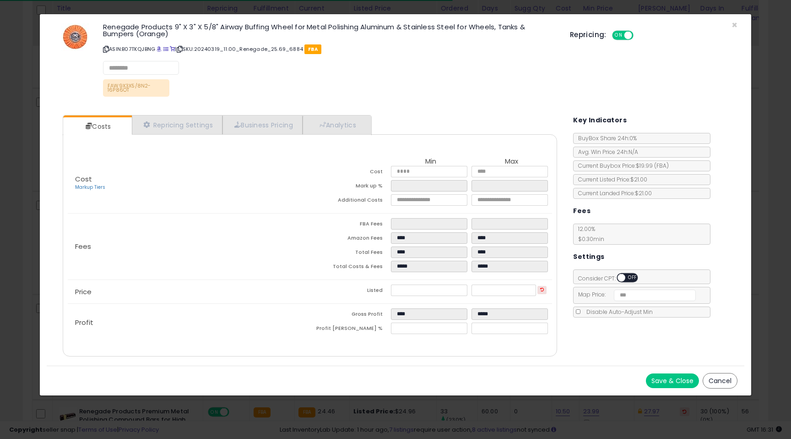
click at [342, 104] on div "× Close Renegade Products 9" X 3" X 5/8" Airway Buffing Wheel for Metal Polishi…" at bounding box center [395, 61] width 697 height 94
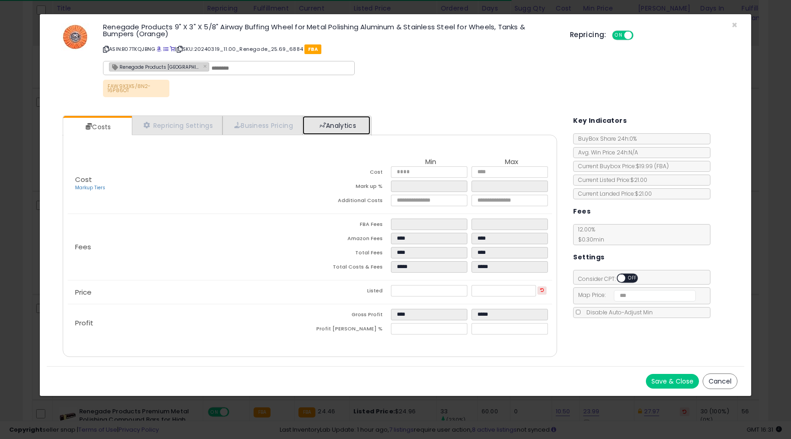
click at [339, 129] on link "Analytics" at bounding box center [337, 125] width 68 height 19
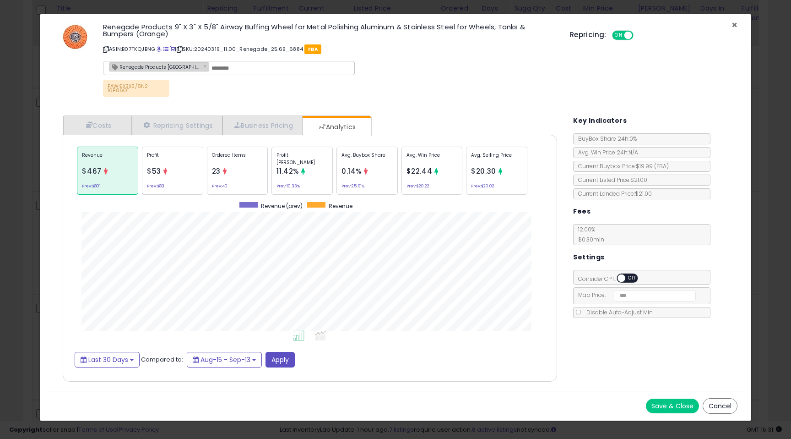
click at [734, 24] on span "×" at bounding box center [735, 24] width 6 height 13
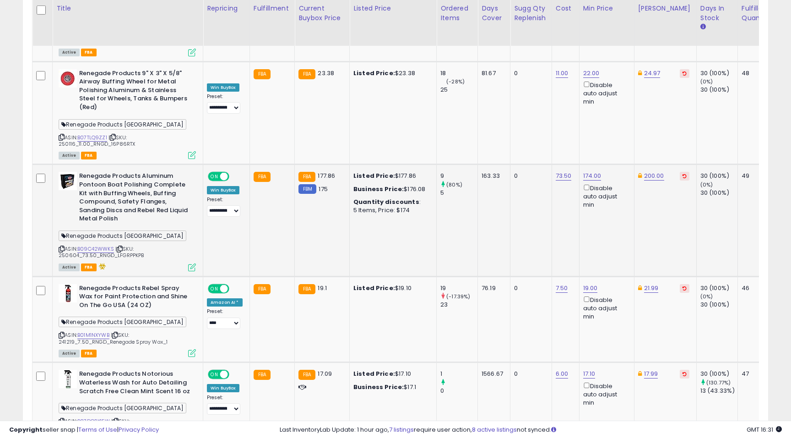
click at [194, 263] on icon at bounding box center [192, 267] width 8 height 8
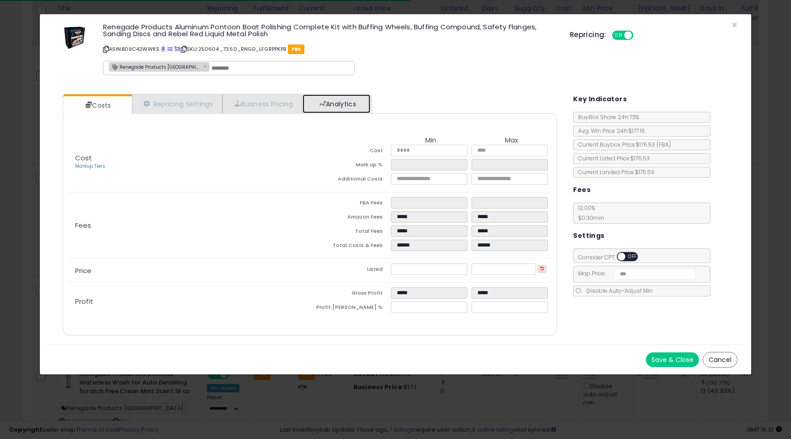
click at [337, 106] on link "Analytics" at bounding box center [337, 103] width 68 height 19
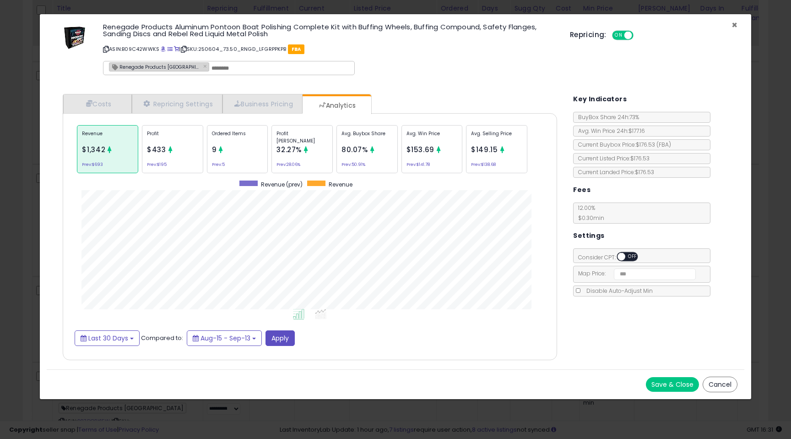
click at [734, 26] on span "×" at bounding box center [735, 24] width 6 height 13
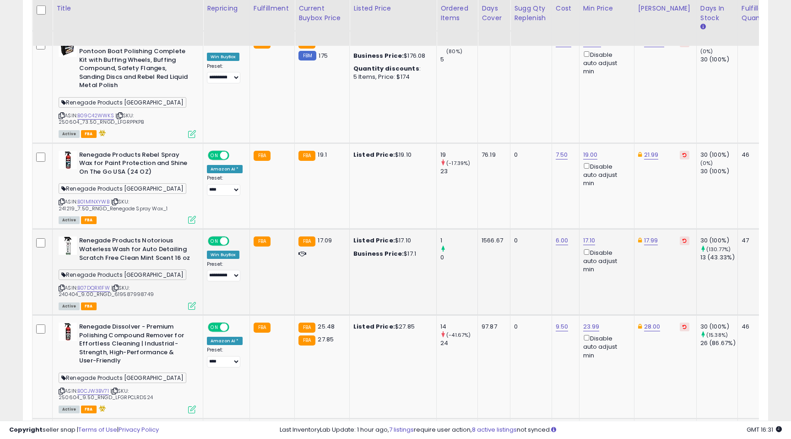
click at [192, 302] on icon at bounding box center [192, 306] width 8 height 8
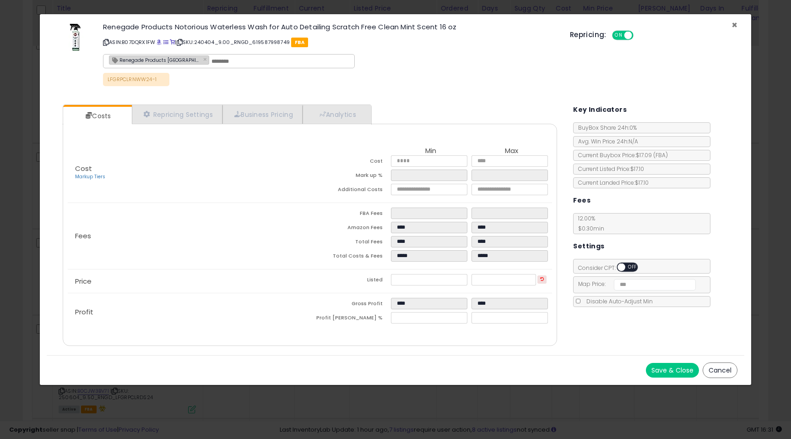
click at [734, 26] on span "×" at bounding box center [735, 24] width 6 height 13
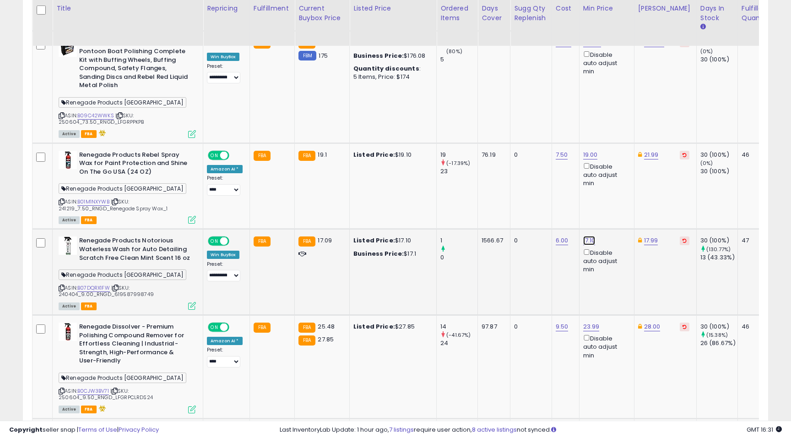
click at [590, 236] on link "17.10" at bounding box center [589, 240] width 12 height 9
type input "*"
type input "*****"
click button "submit" at bounding box center [617, 159] width 16 height 14
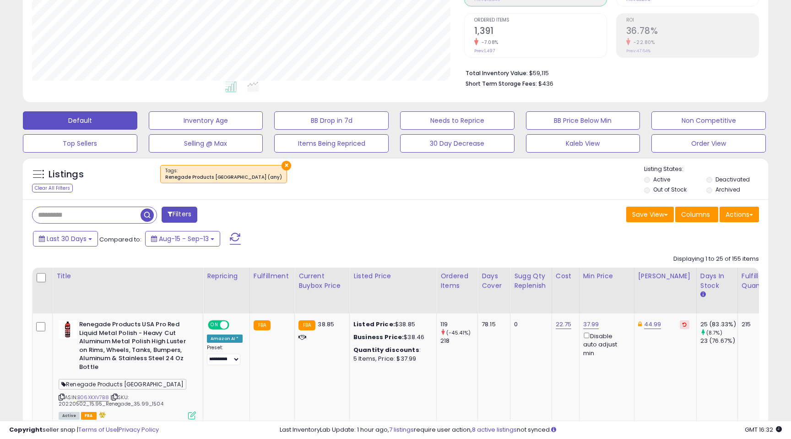
scroll to position [190, 0]
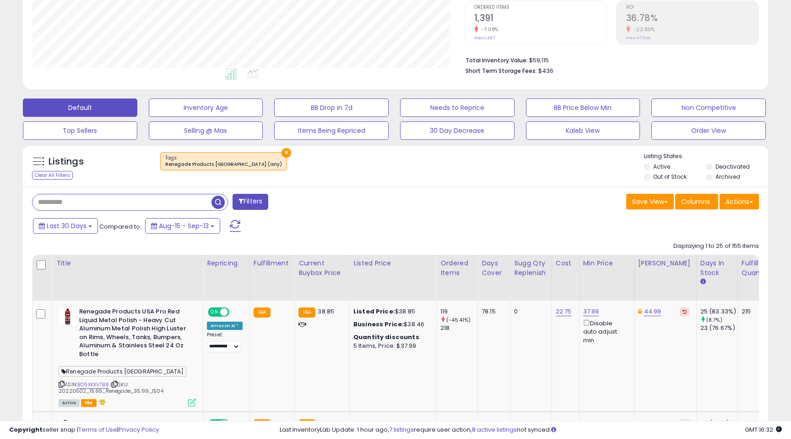
click at [93, 204] on input "text" at bounding box center [122, 202] width 179 height 16
paste input "**********"
type input "**********"
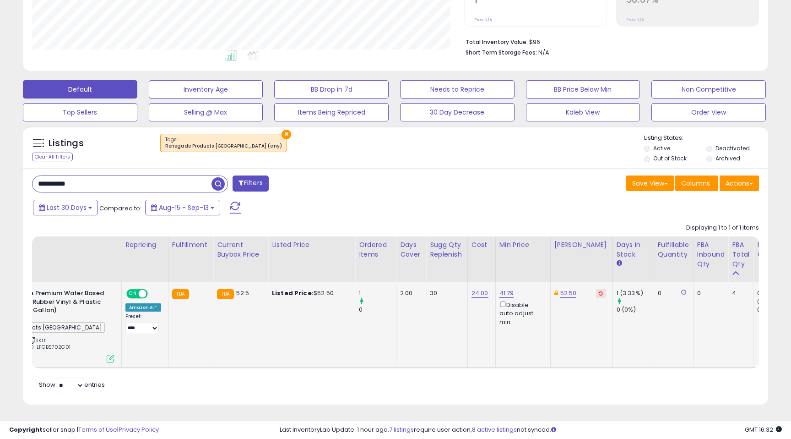
scroll to position [0, 0]
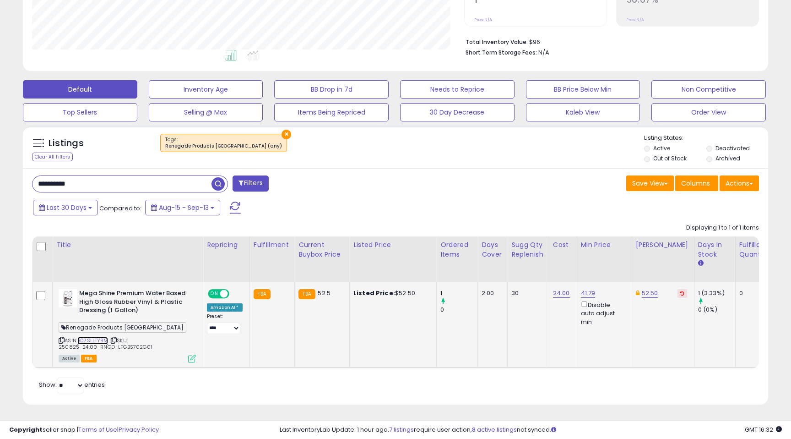
click at [105, 341] on link "B07SLLTYBM" at bounding box center [92, 340] width 31 height 8
click at [648, 296] on link "52.50" at bounding box center [650, 292] width 16 height 9
drag, startPoint x: 608, startPoint y: 264, endPoint x: 593, endPoint y: 263, distance: 15.6
click at [593, 263] on input "*****" at bounding box center [624, 262] width 81 height 16
type input "****"
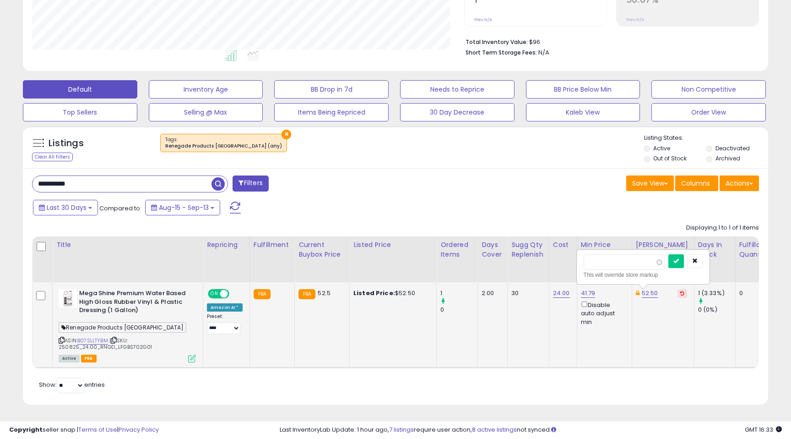
click button "submit" at bounding box center [676, 261] width 16 height 14
click at [109, 179] on input "**********" at bounding box center [122, 184] width 179 height 16
paste input "text"
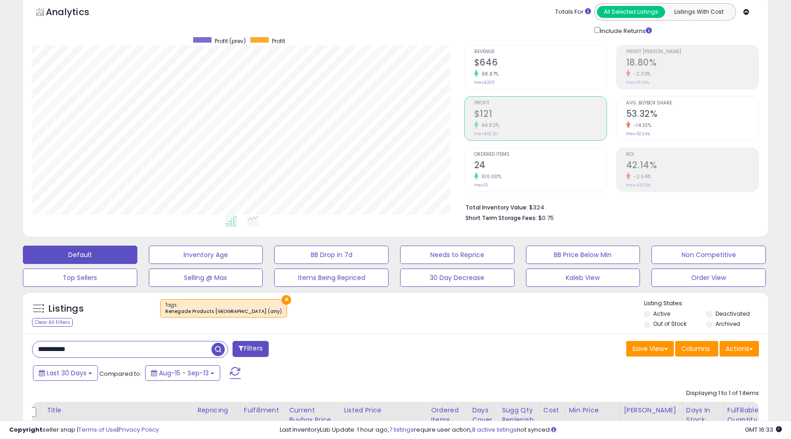
scroll to position [43, 0]
click at [486, 165] on h2 "24" at bounding box center [540, 165] width 132 height 12
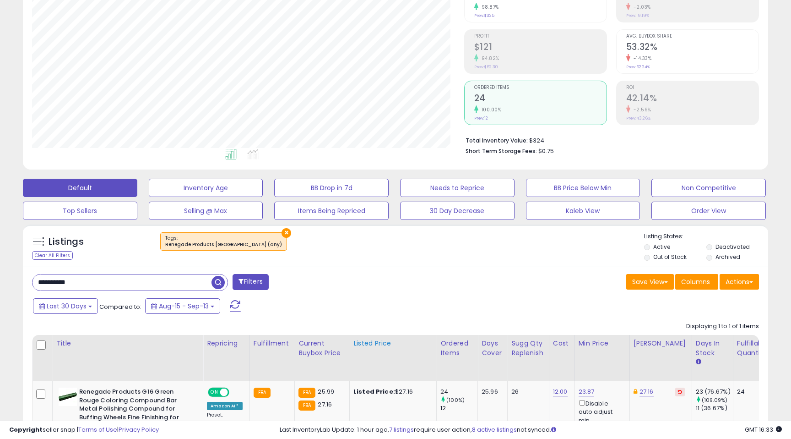
scroll to position [83, 0]
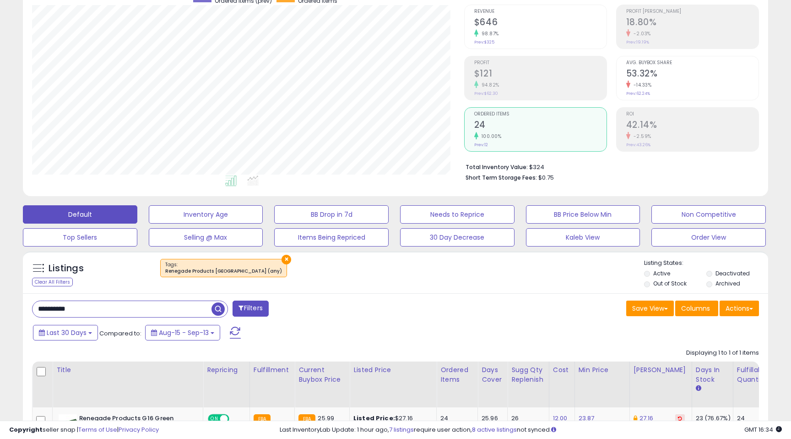
click at [149, 306] on input "**********" at bounding box center [122, 309] width 179 height 16
paste input "text"
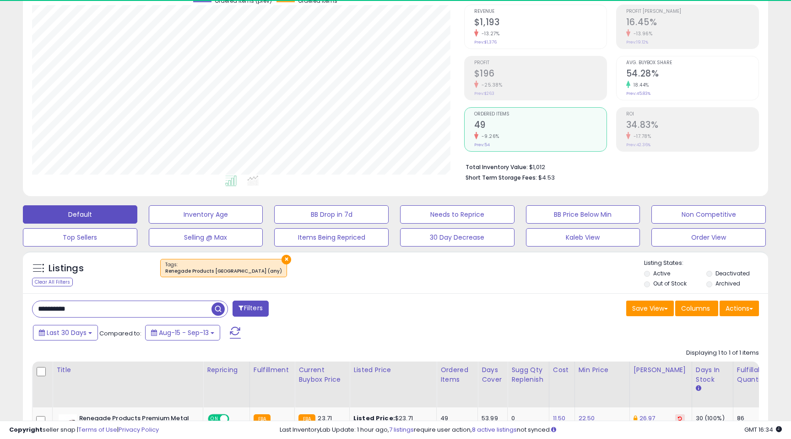
scroll to position [188, 432]
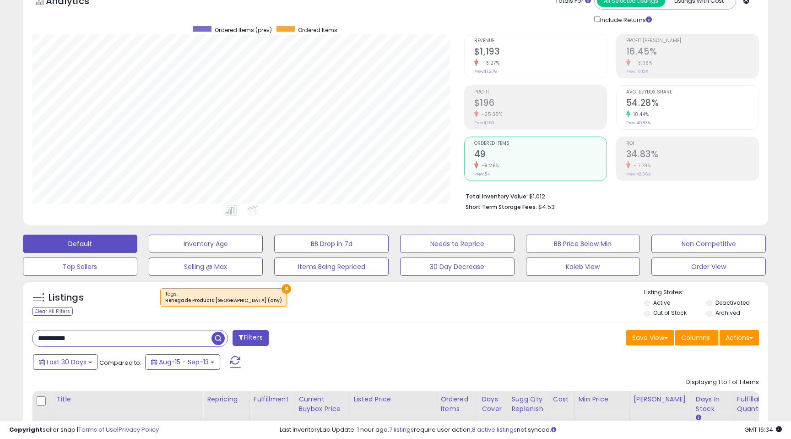
click at [96, 334] on input "**********" at bounding box center [122, 338] width 179 height 16
paste input "text"
click at [481, 163] on small "39.63%" at bounding box center [488, 165] width 21 height 7
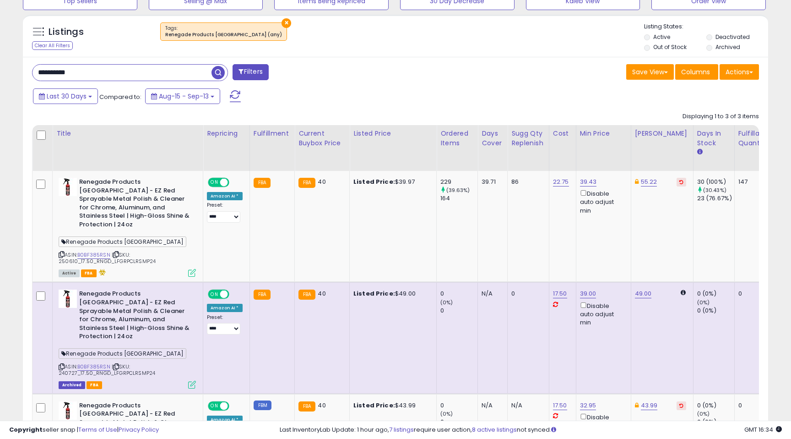
scroll to position [324, 0]
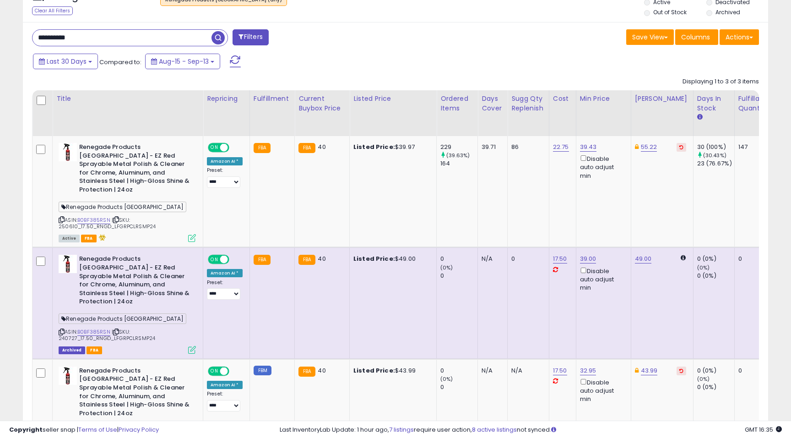
click at [118, 40] on input "**********" at bounding box center [122, 38] width 179 height 16
paste input "text"
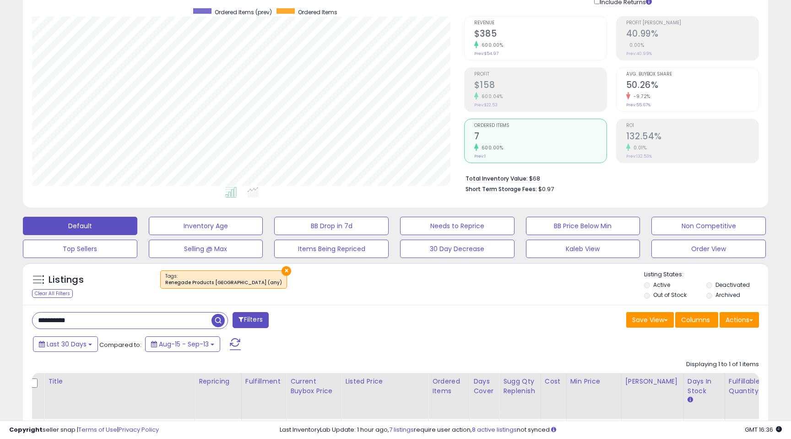
click at [91, 320] on input "**********" at bounding box center [122, 320] width 179 height 16
paste input "text"
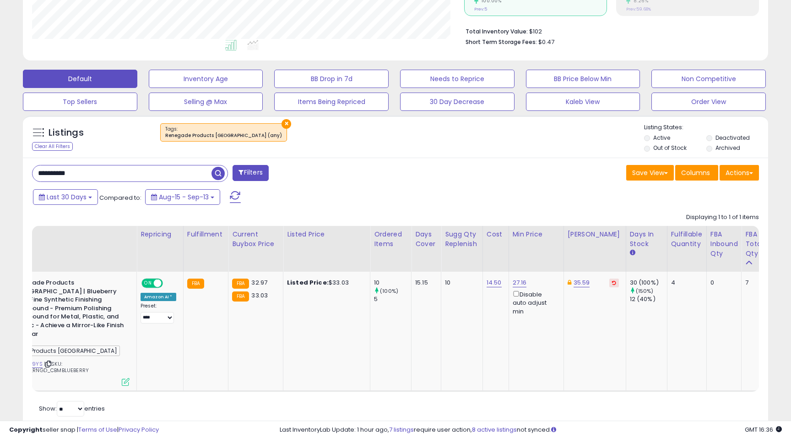
scroll to position [0, 0]
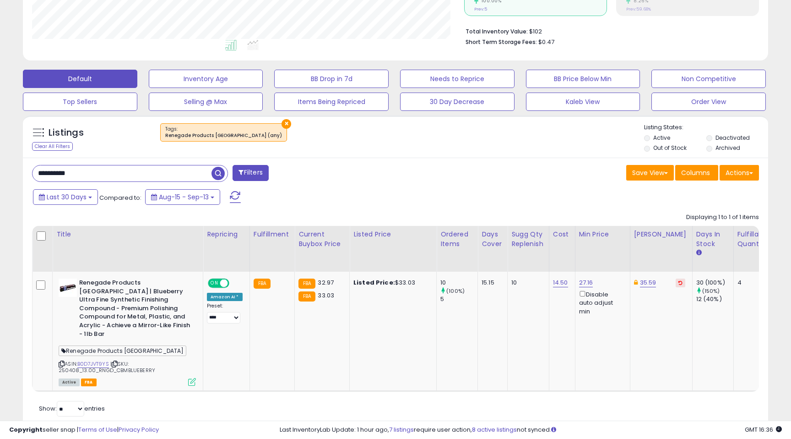
click at [116, 171] on input "**********" at bounding box center [122, 173] width 179 height 16
paste input "text"
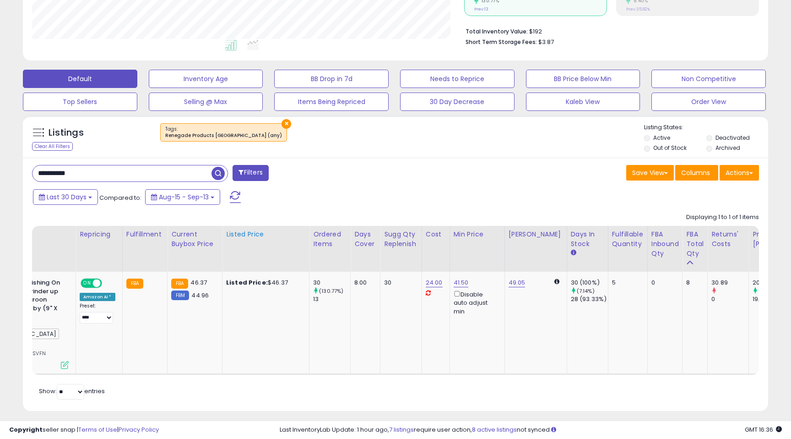
scroll to position [0, 156]
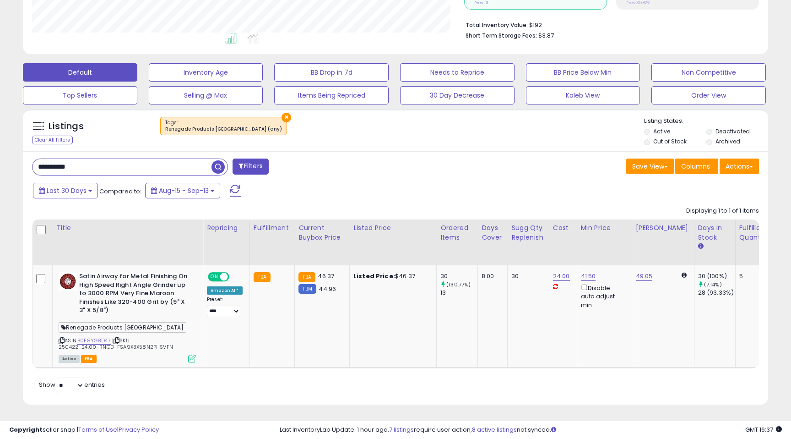
click at [134, 167] on input "**********" at bounding box center [122, 167] width 179 height 16
paste input "text"
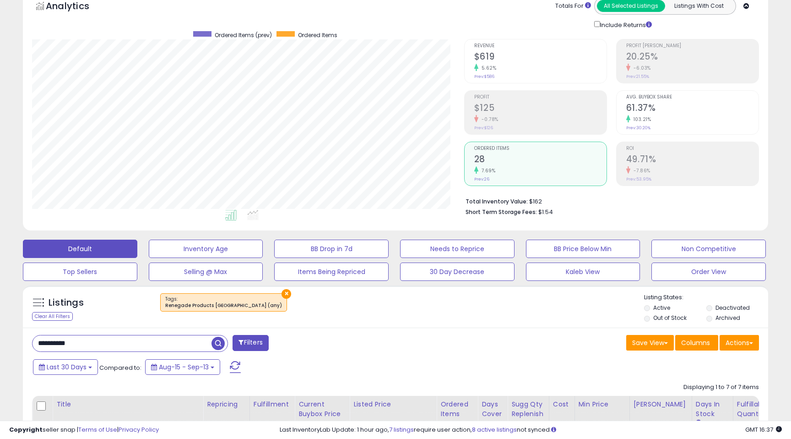
click at [496, 151] on div "Ordered Items 28 7.69% Prev: 26" at bounding box center [540, 162] width 132 height 41
click at [485, 115] on div "-0.78%" at bounding box center [540, 119] width 132 height 9
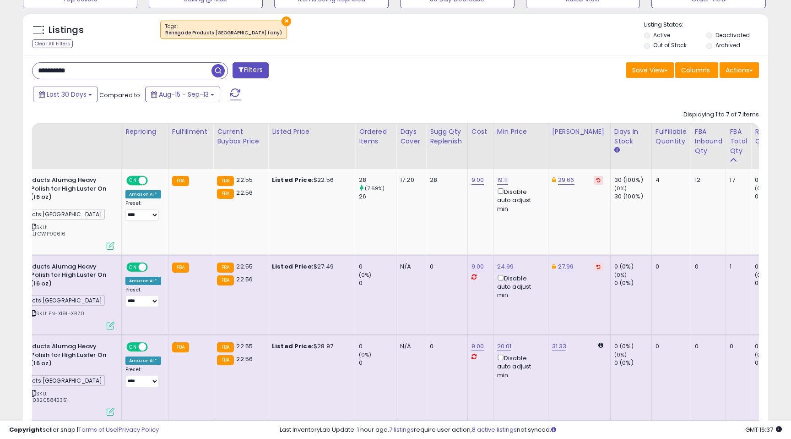
click at [115, 68] on input "**********" at bounding box center [122, 71] width 179 height 16
paste input "text"
type input "**********"
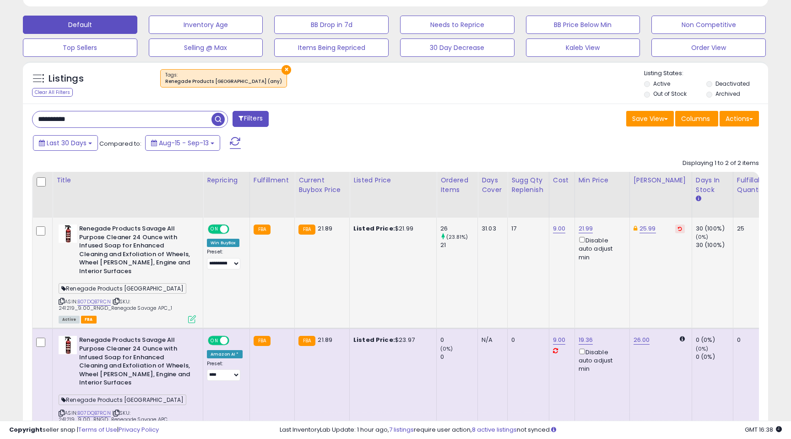
click at [191, 320] on icon at bounding box center [192, 319] width 8 height 8
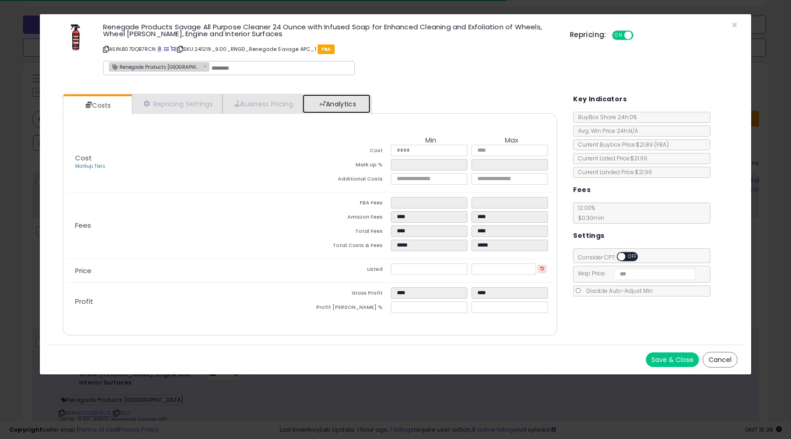
click at [348, 103] on link "Analytics" at bounding box center [337, 103] width 68 height 19
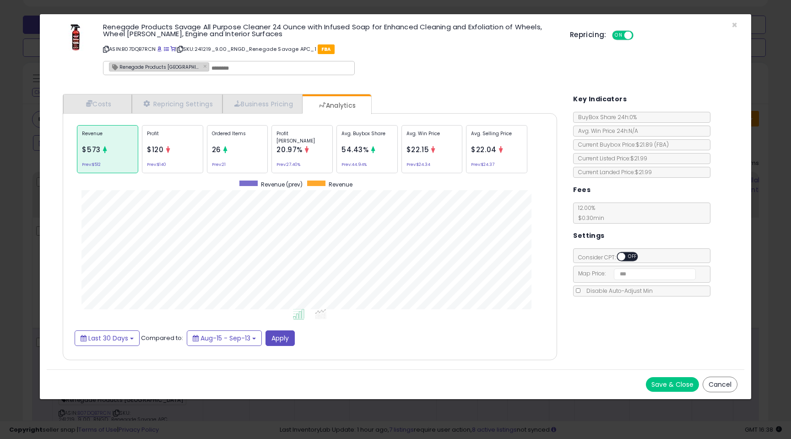
click at [375, 147] on icon at bounding box center [373, 149] width 7 height 7
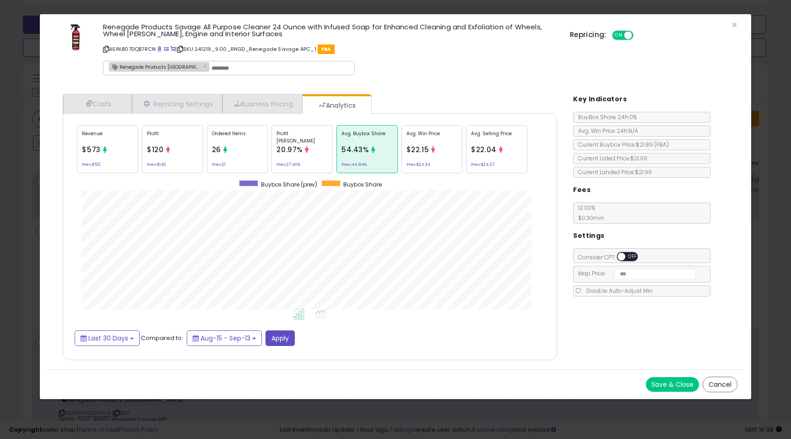
click at [738, 24] on div "Renegade Products Savage All Purpose Cleaner 24 Ounce with Infused Soap for Enh…" at bounding box center [395, 50] width 697 height 59
click at [734, 24] on span "×" at bounding box center [735, 24] width 6 height 13
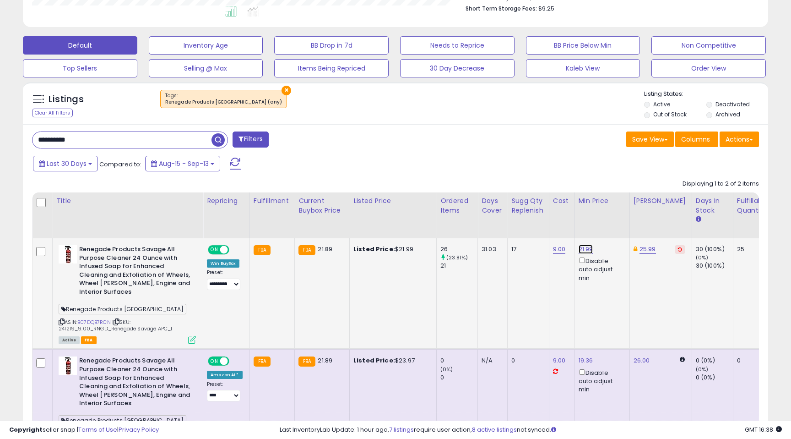
click at [586, 250] on link "21.99" at bounding box center [586, 248] width 15 height 9
type input "*****"
click button "submit" at bounding box center [612, 217] width 16 height 14
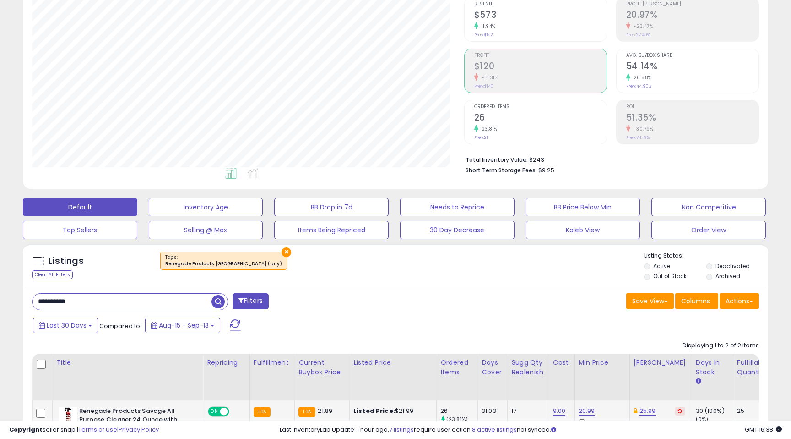
click at [121, 301] on input "**********" at bounding box center [122, 301] width 179 height 16
paste input "text"
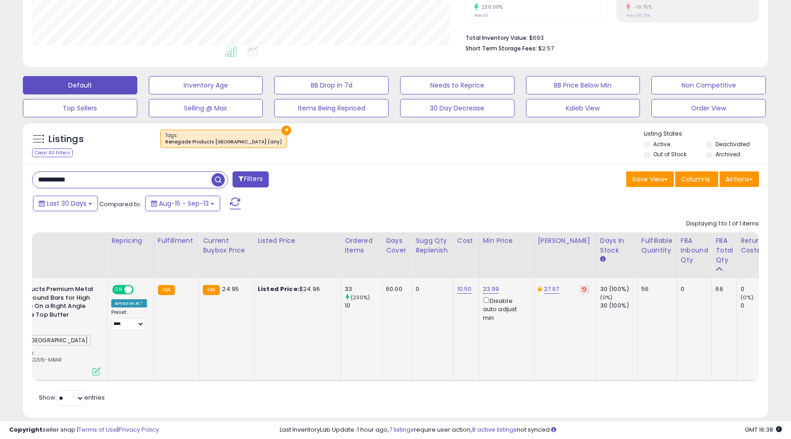
scroll to position [0, 106]
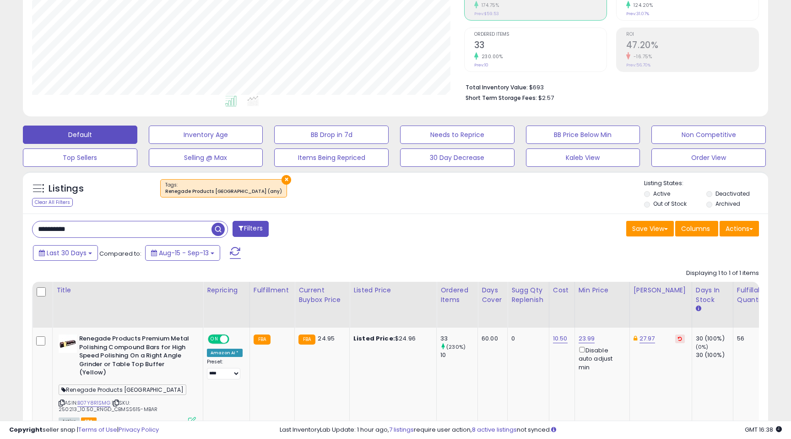
click at [118, 224] on input "**********" at bounding box center [122, 229] width 179 height 16
paste input "text"
type input "**********"
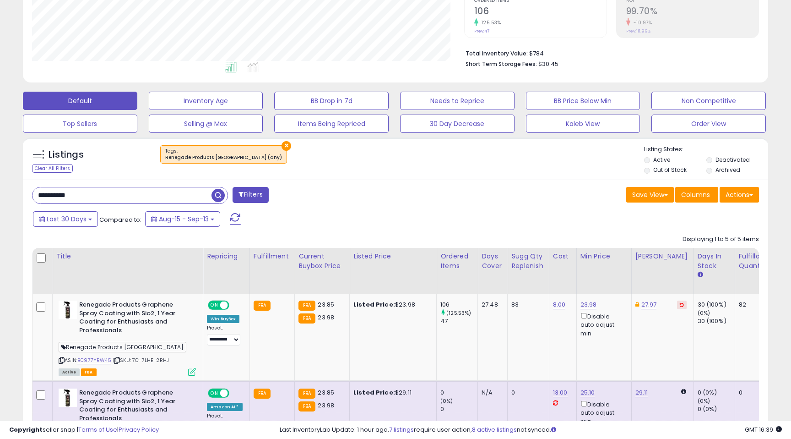
scroll to position [197, 0]
click at [103, 194] on input "**********" at bounding box center [122, 195] width 179 height 16
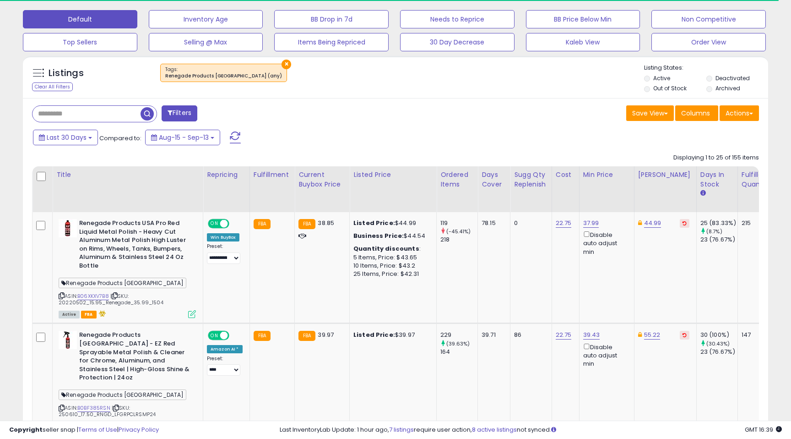
scroll to position [279, 0]
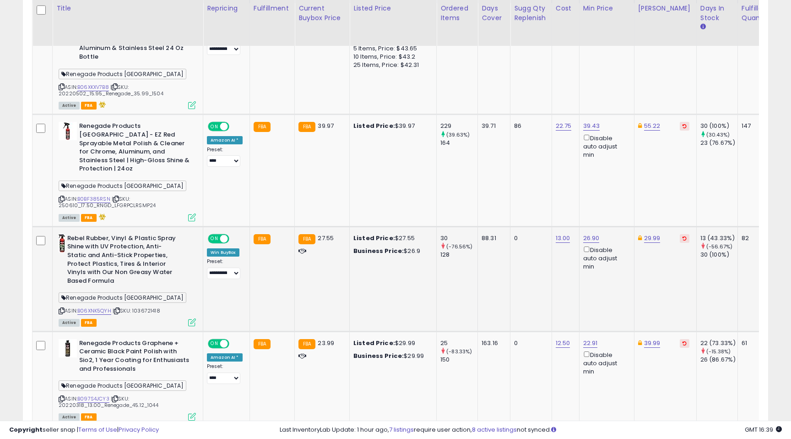
click at [192, 308] on div "ASIN: B06XNK5QYH | SKU: 1036721418 Active FBA" at bounding box center [127, 279] width 137 height 91
click at [190, 318] on icon at bounding box center [192, 322] width 8 height 8
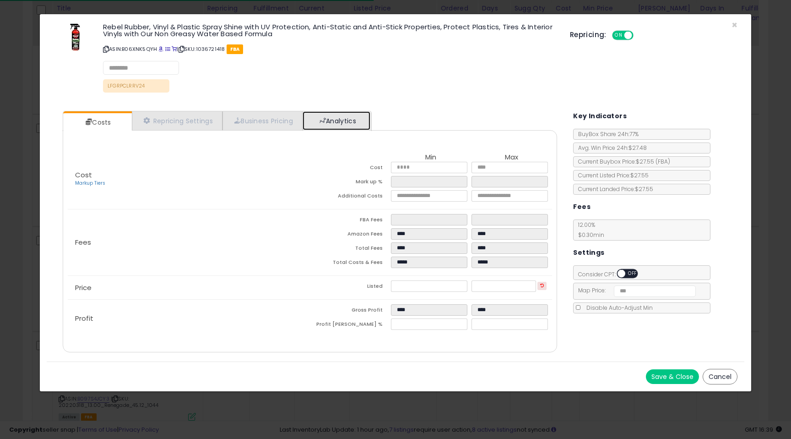
click at [332, 111] on link "Analytics" at bounding box center [337, 120] width 68 height 19
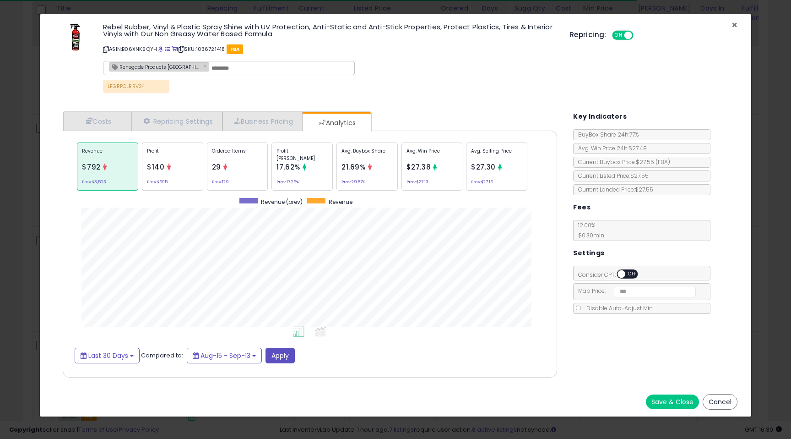
click at [733, 24] on span "×" at bounding box center [735, 24] width 6 height 13
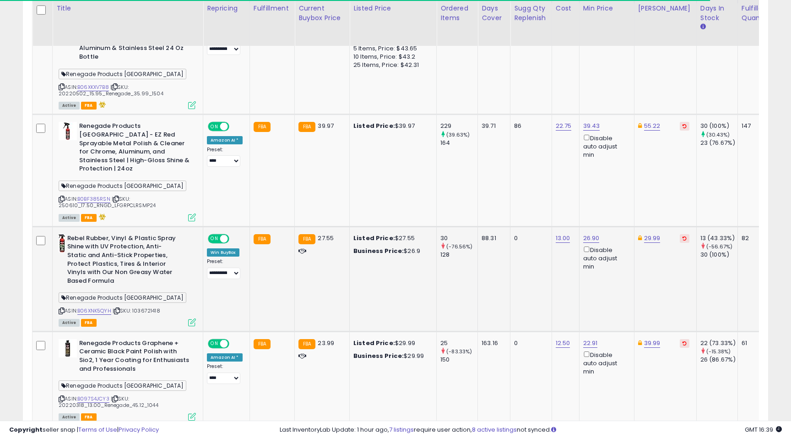
click at [61, 308] on icon at bounding box center [62, 310] width 6 height 5
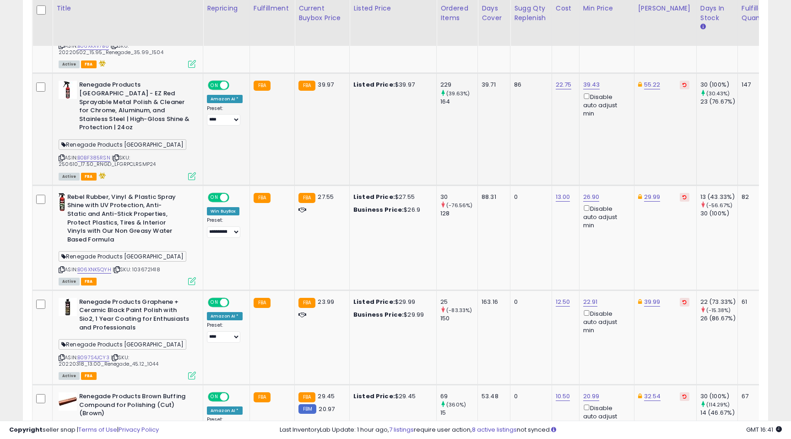
scroll to position [0, 0]
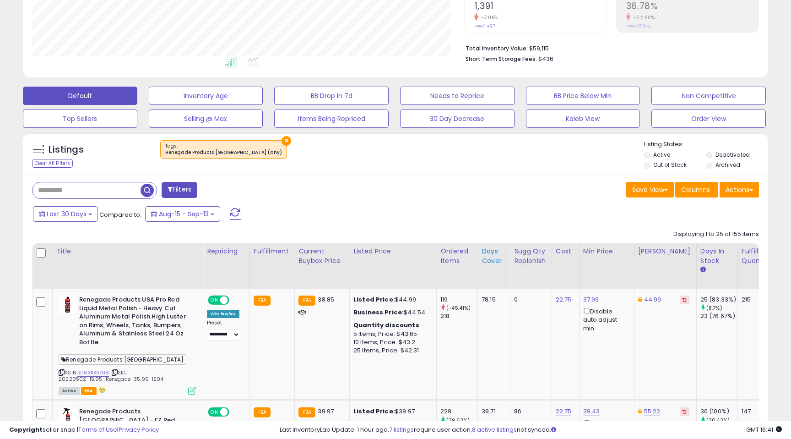
click at [488, 255] on div "Days Cover" at bounding box center [494, 255] width 25 height 19
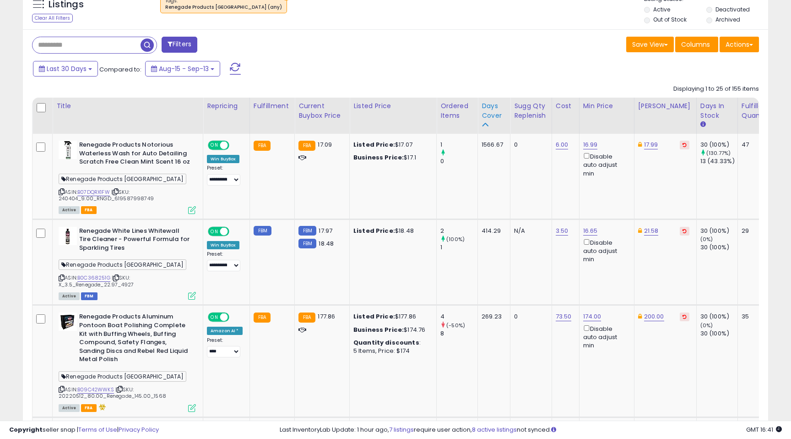
scroll to position [346, 0]
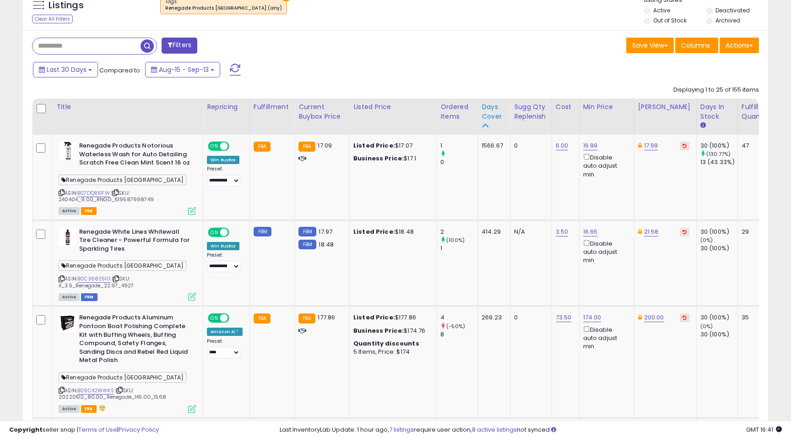
click at [488, 109] on div "Days Cover" at bounding box center [494, 111] width 25 height 19
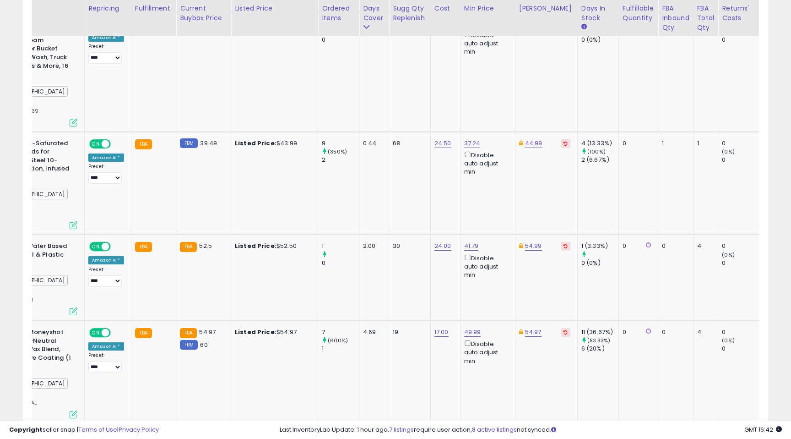
scroll to position [0, 0]
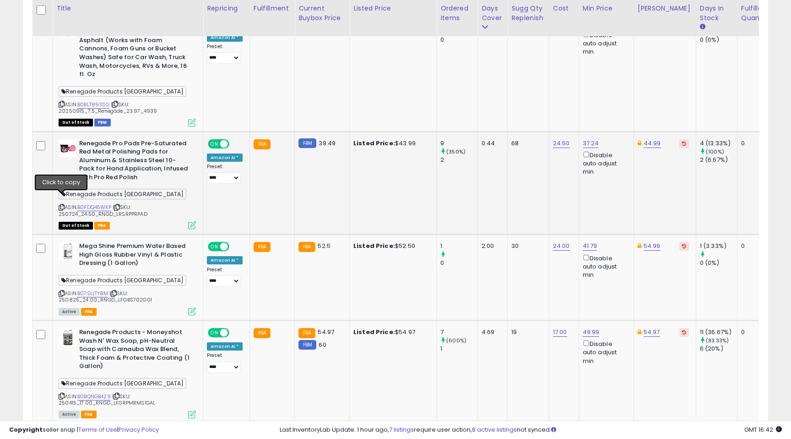
click at [62, 205] on icon at bounding box center [62, 207] width 6 height 5
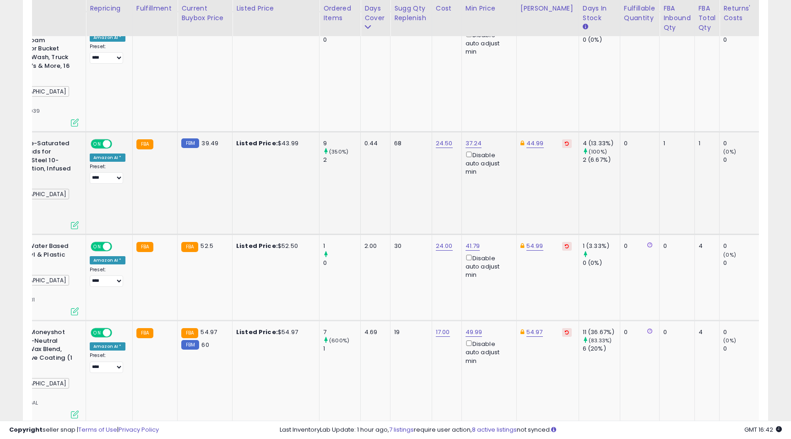
scroll to position [0, 141]
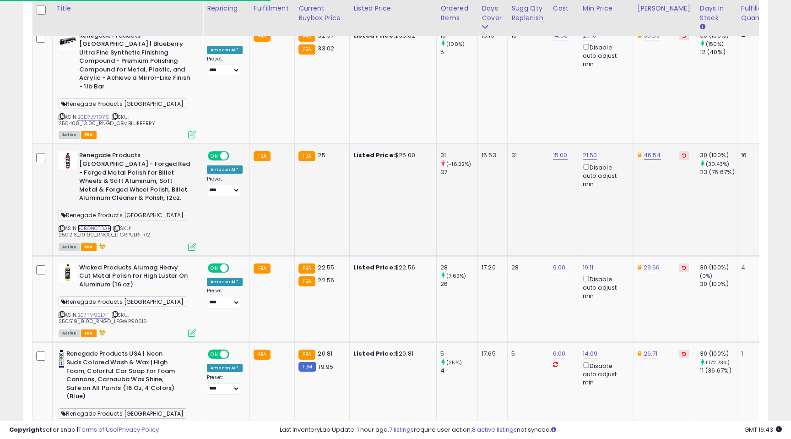
click at [104, 224] on link "B0BQNCTD3H" at bounding box center [94, 228] width 34 height 8
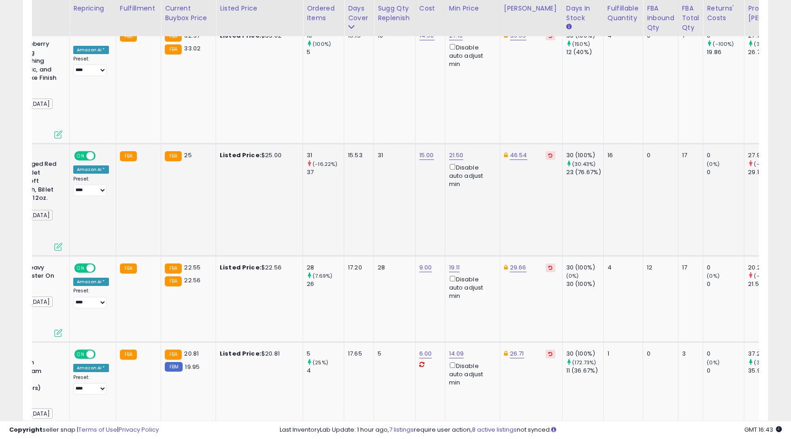
scroll to position [0, 211]
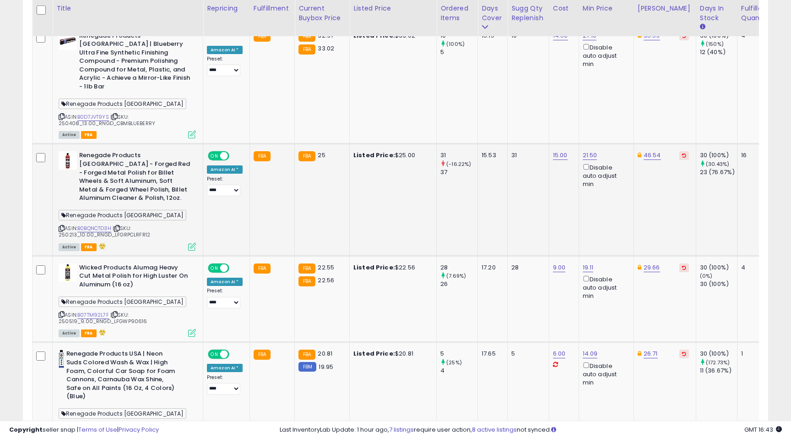
click at [62, 226] on icon at bounding box center [62, 228] width 6 height 5
click at [583, 151] on link "21.50" at bounding box center [590, 155] width 15 height 9
drag, startPoint x: 533, startPoint y: 109, endPoint x: 585, endPoint y: 109, distance: 51.7
click at [583, 109] on input "*****" at bounding box center [564, 108] width 81 height 16
type input "*****"
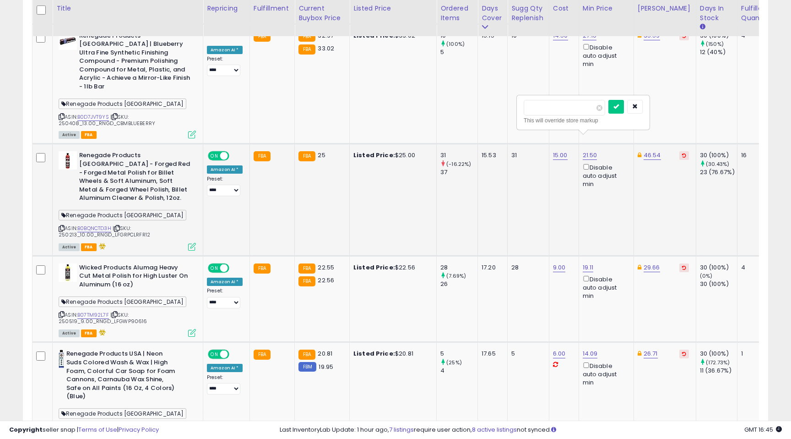
click button "submit" at bounding box center [616, 107] width 16 height 14
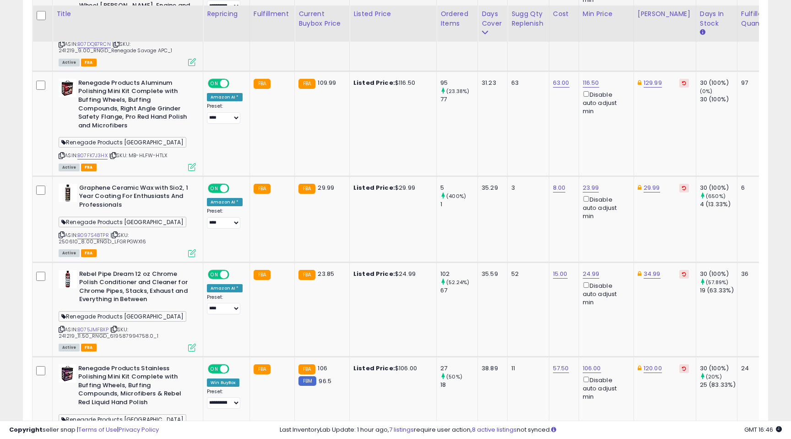
scroll to position [2500, 0]
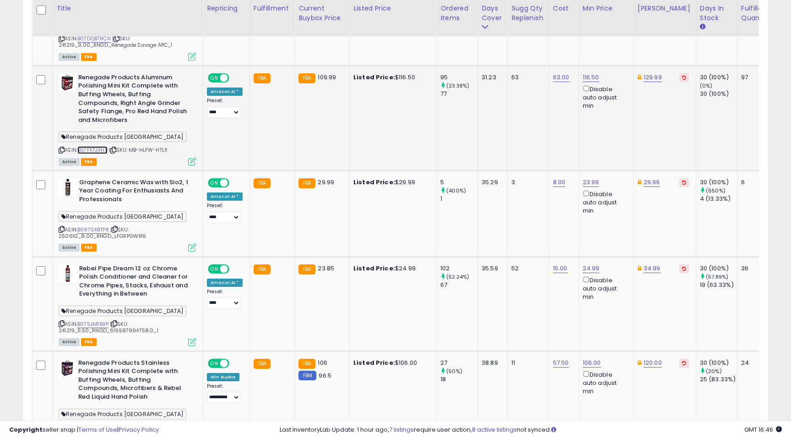
click at [92, 146] on link "B07FK7J3HX" at bounding box center [92, 150] width 30 height 8
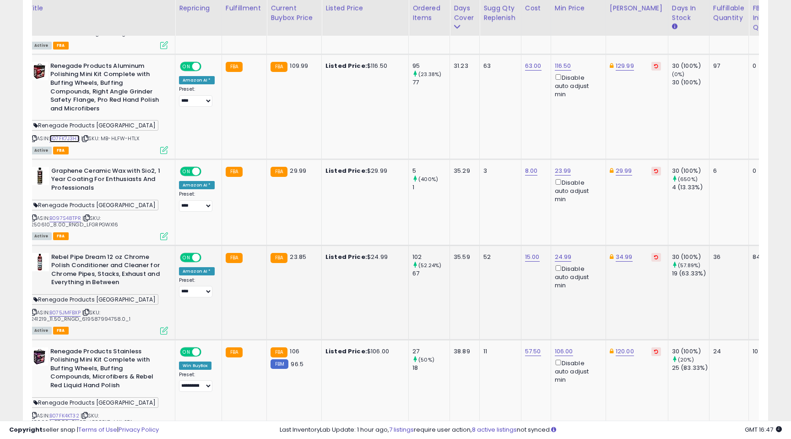
scroll to position [0, 0]
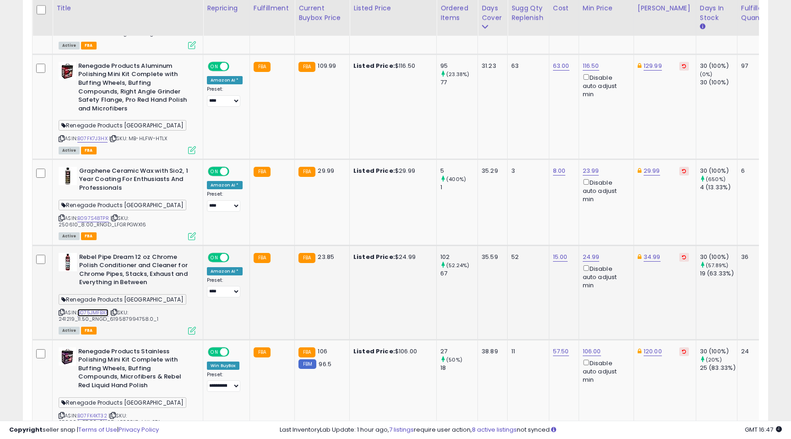
click at [103, 309] on link "B075JMFBXP" at bounding box center [92, 313] width 31 height 8
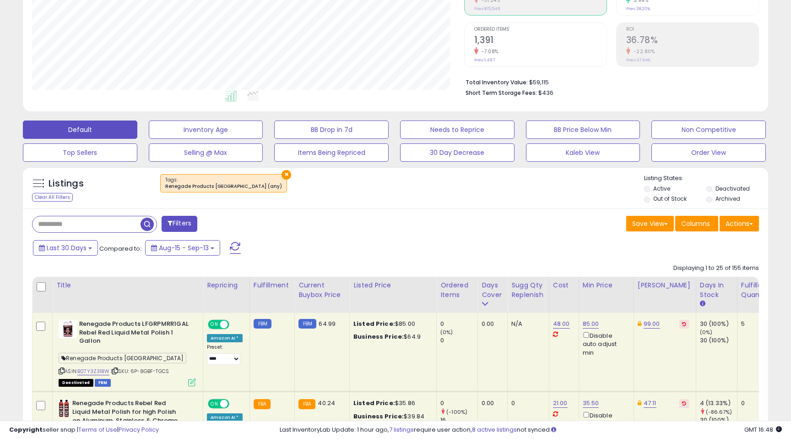
scroll to position [162, 0]
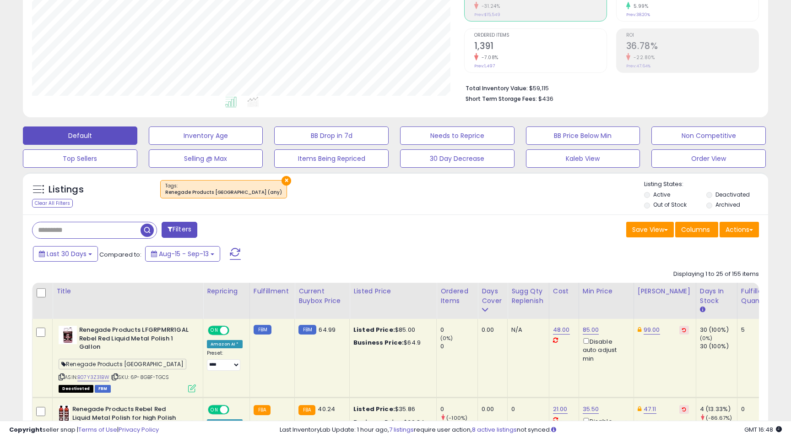
click at [56, 233] on input "text" at bounding box center [87, 230] width 108 height 16
type input "*******"
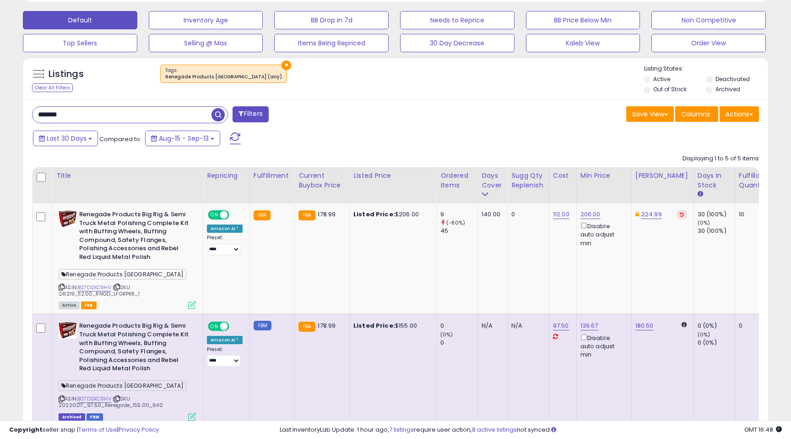
scroll to position [285, 0]
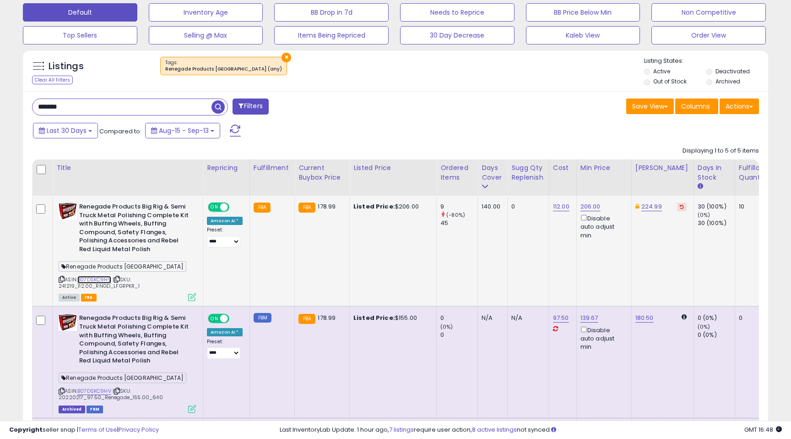
click at [97, 280] on link "B07DSKC9HV" at bounding box center [94, 280] width 34 height 8
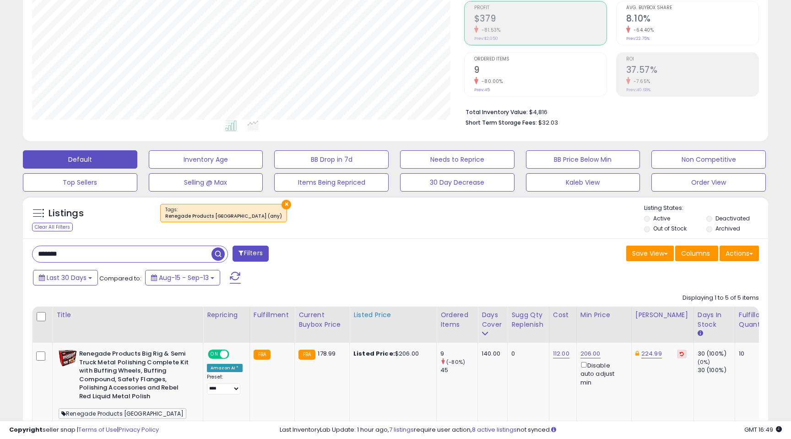
scroll to position [0, 0]
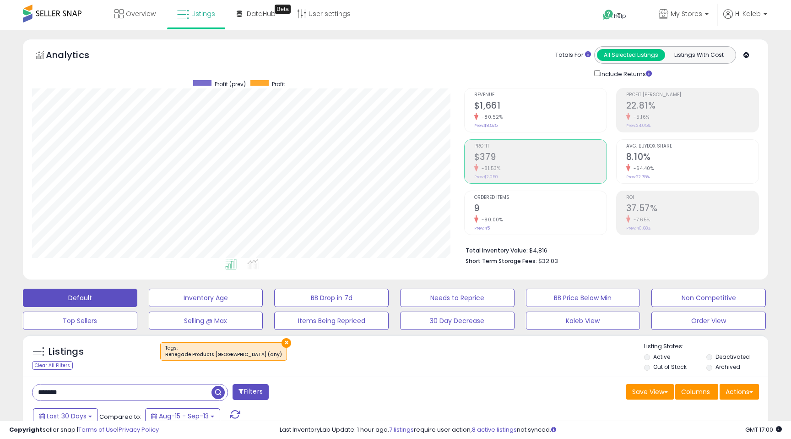
click at [282, 342] on button "×" at bounding box center [287, 343] width 10 height 10
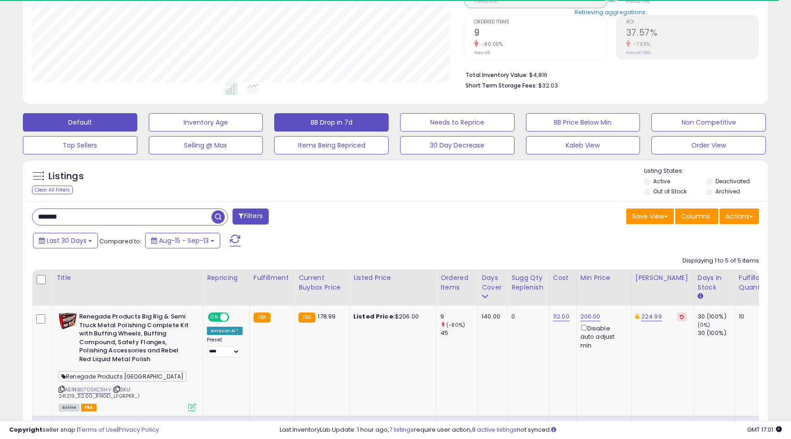
scroll to position [177, 0]
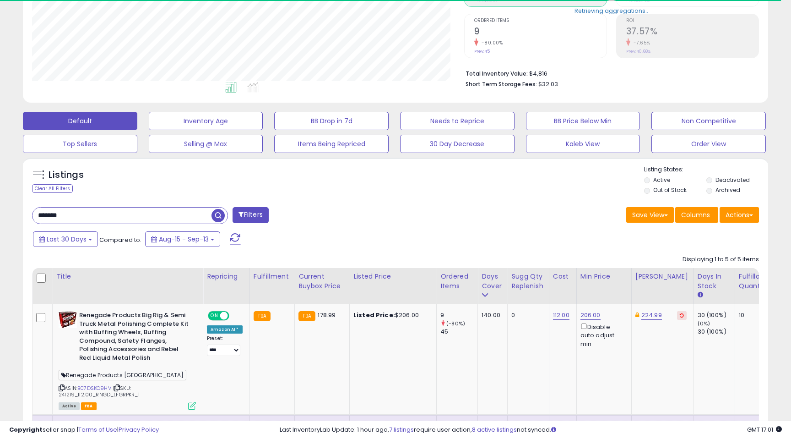
click at [153, 222] on input "*******" at bounding box center [122, 215] width 179 height 16
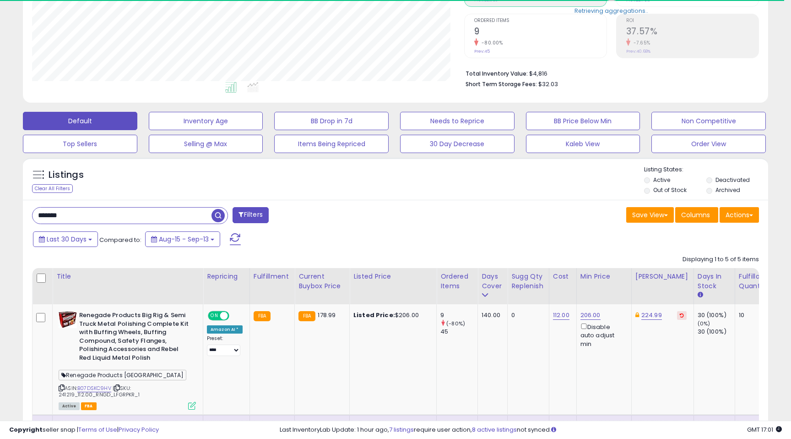
click at [153, 222] on input "*******" at bounding box center [122, 215] width 179 height 16
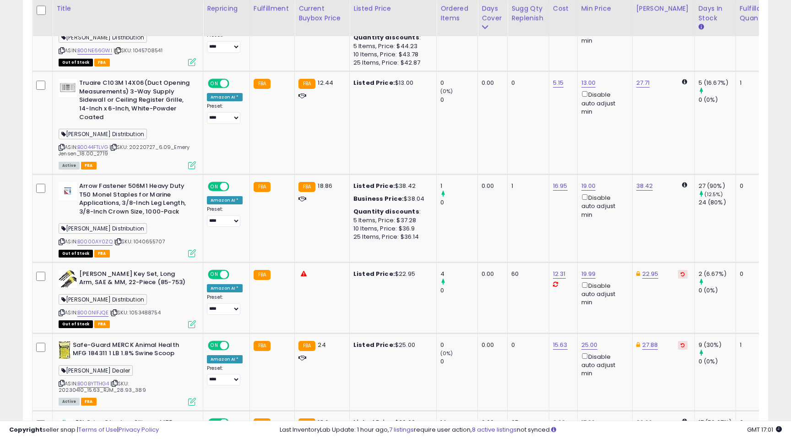
scroll to position [479, 0]
